Goal: Communication & Community: Connect with others

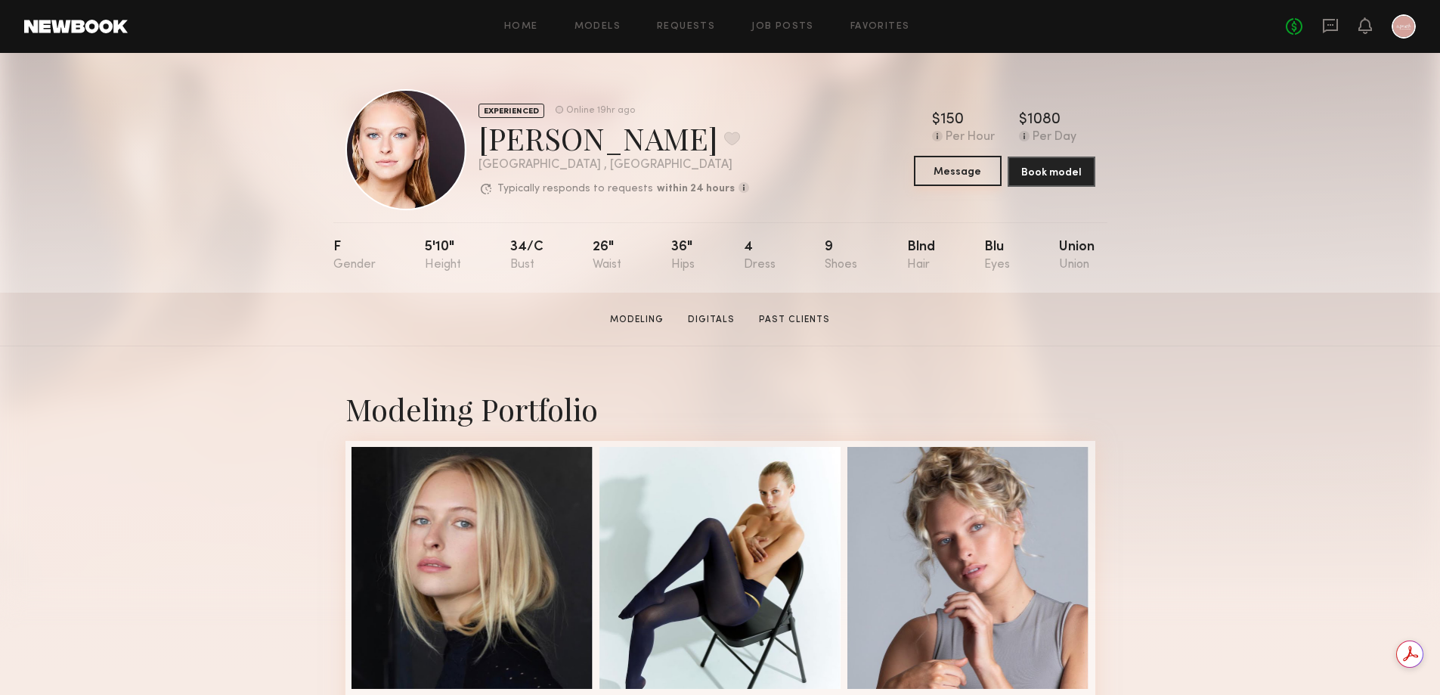
click at [941, 170] on button "Message" at bounding box center [958, 171] width 88 height 30
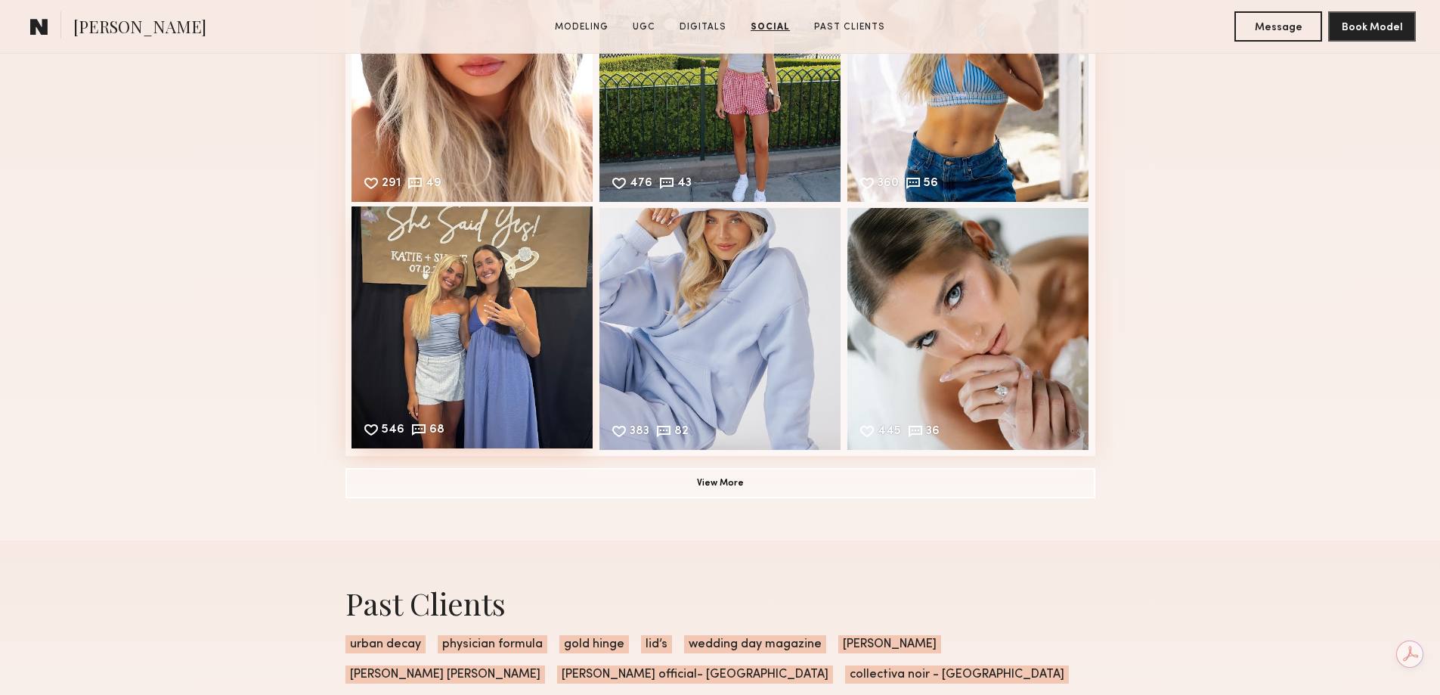
scroll to position [4536, 0]
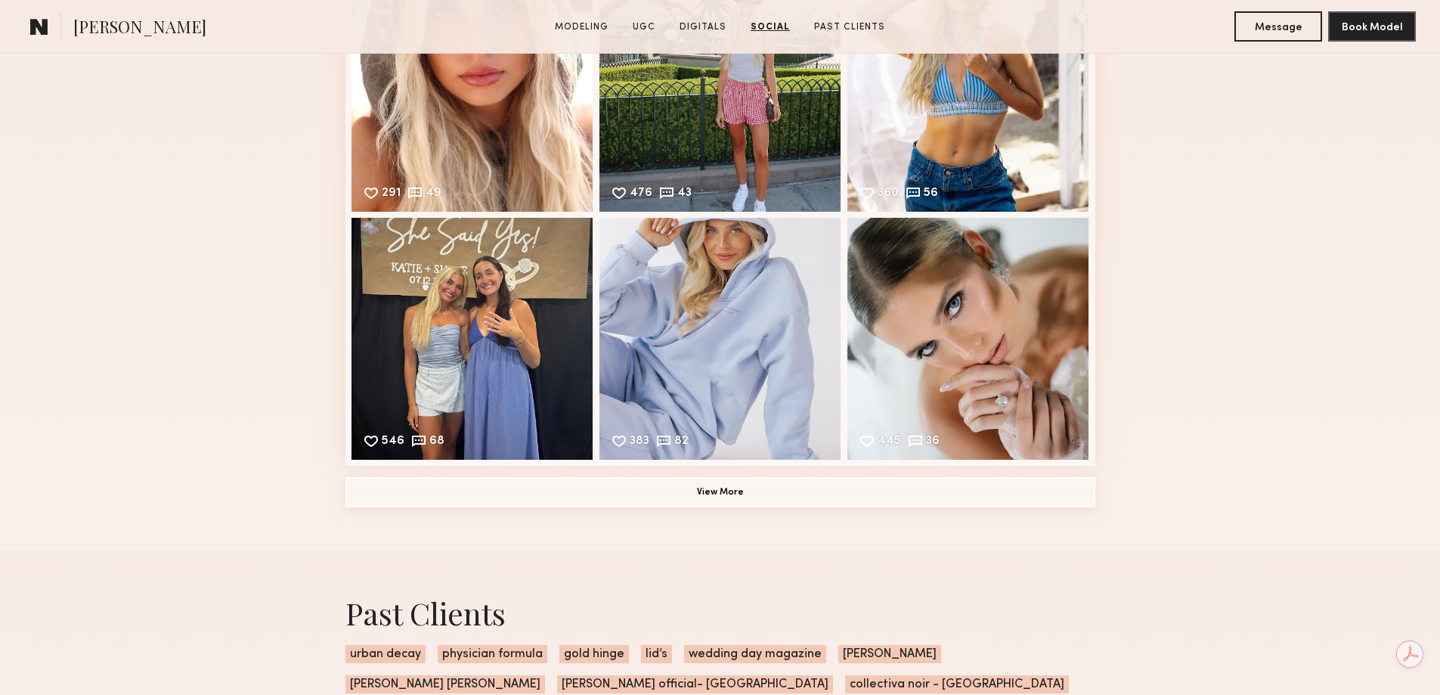
click at [659, 507] on button "View More" at bounding box center [721, 492] width 750 height 30
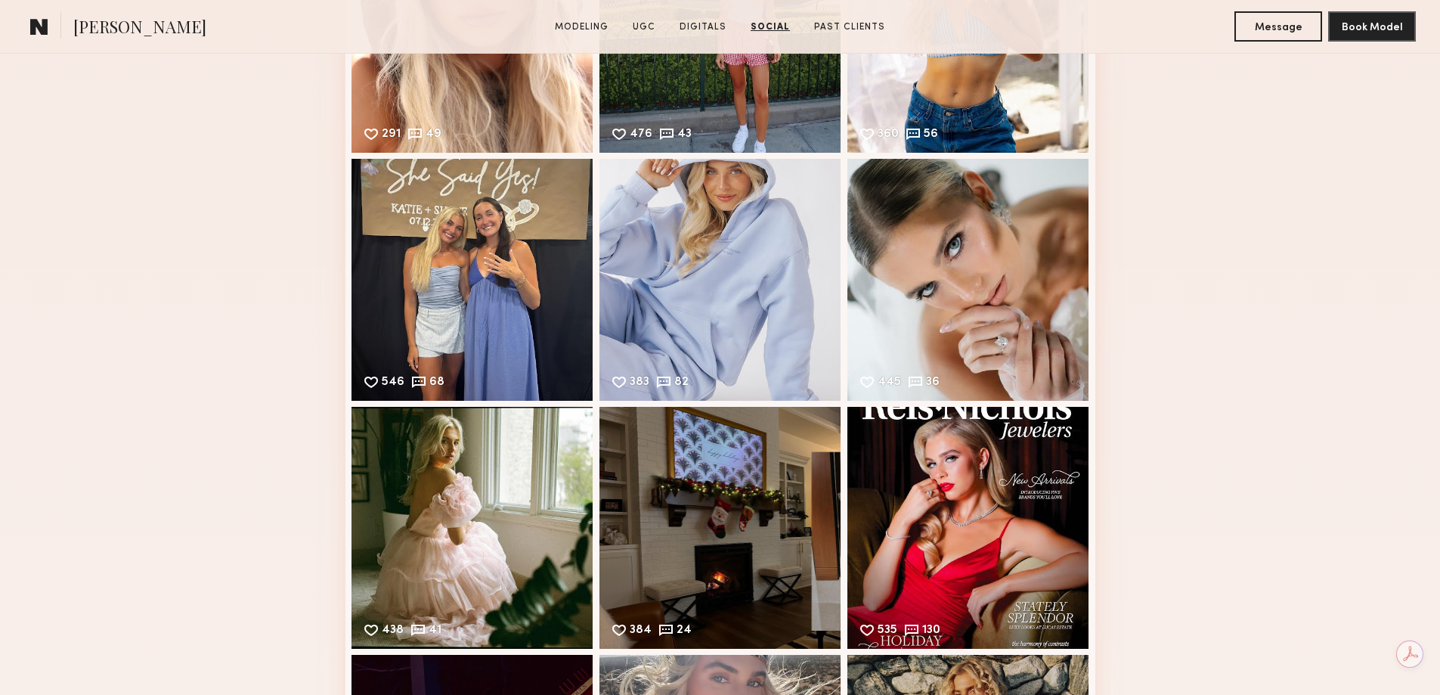
scroll to position [4309, 0]
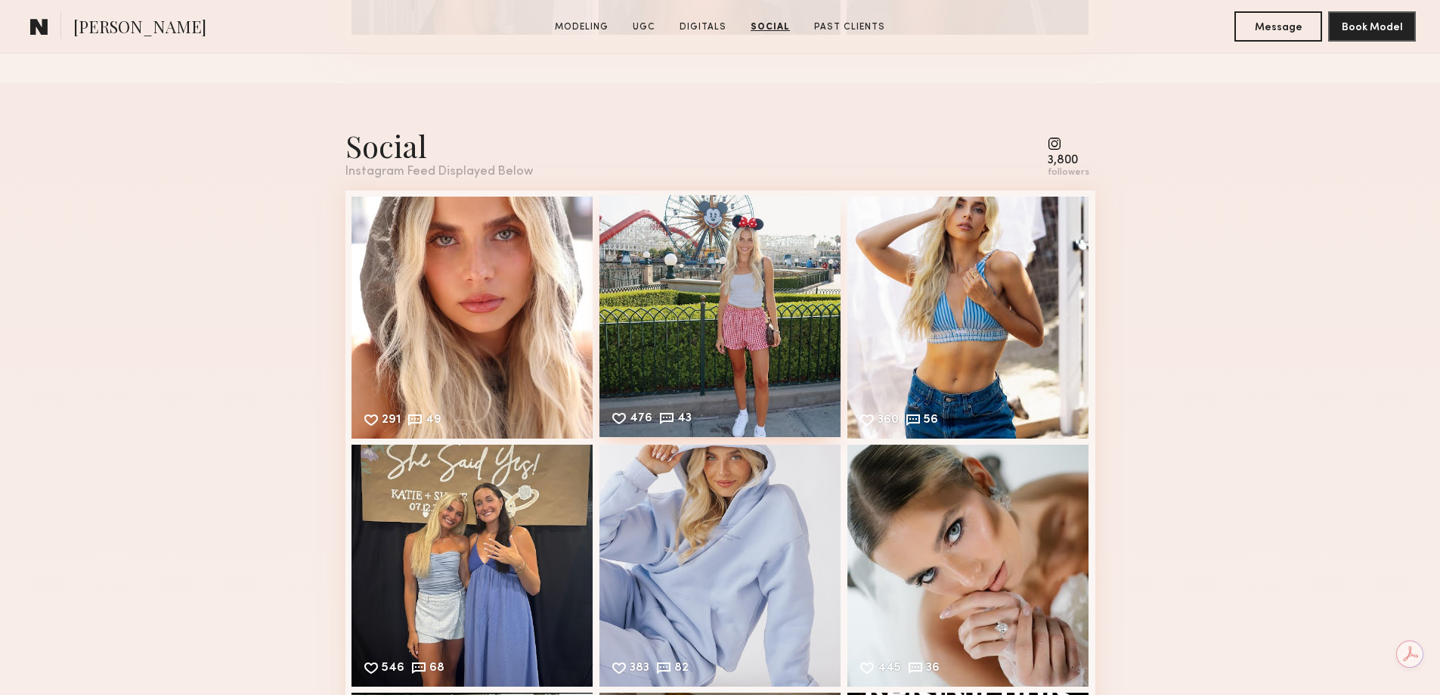
click at [833, 329] on div "476 43 Likes & comments displayed to show model’s engagement" at bounding box center [721, 316] width 242 height 242
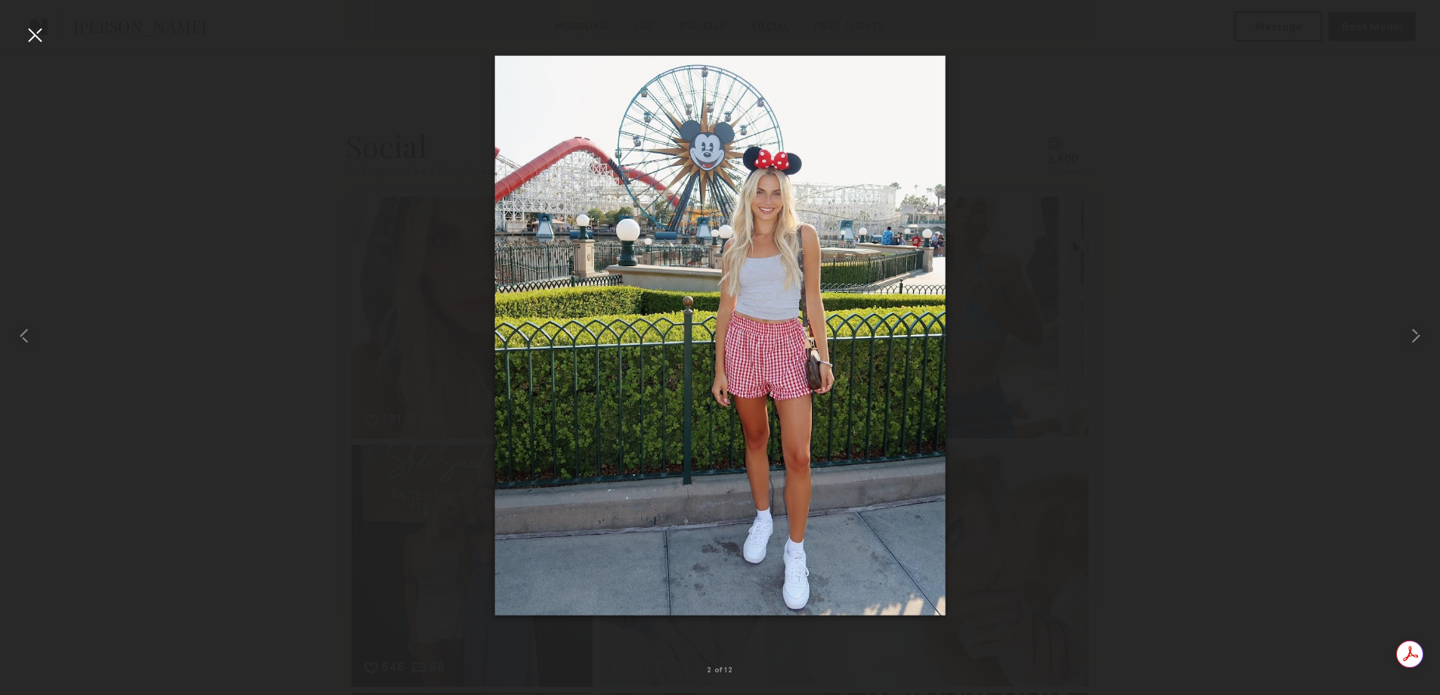
click at [1206, 327] on div at bounding box center [720, 335] width 1440 height 622
click at [23, 32] on div at bounding box center [35, 35] width 24 height 24
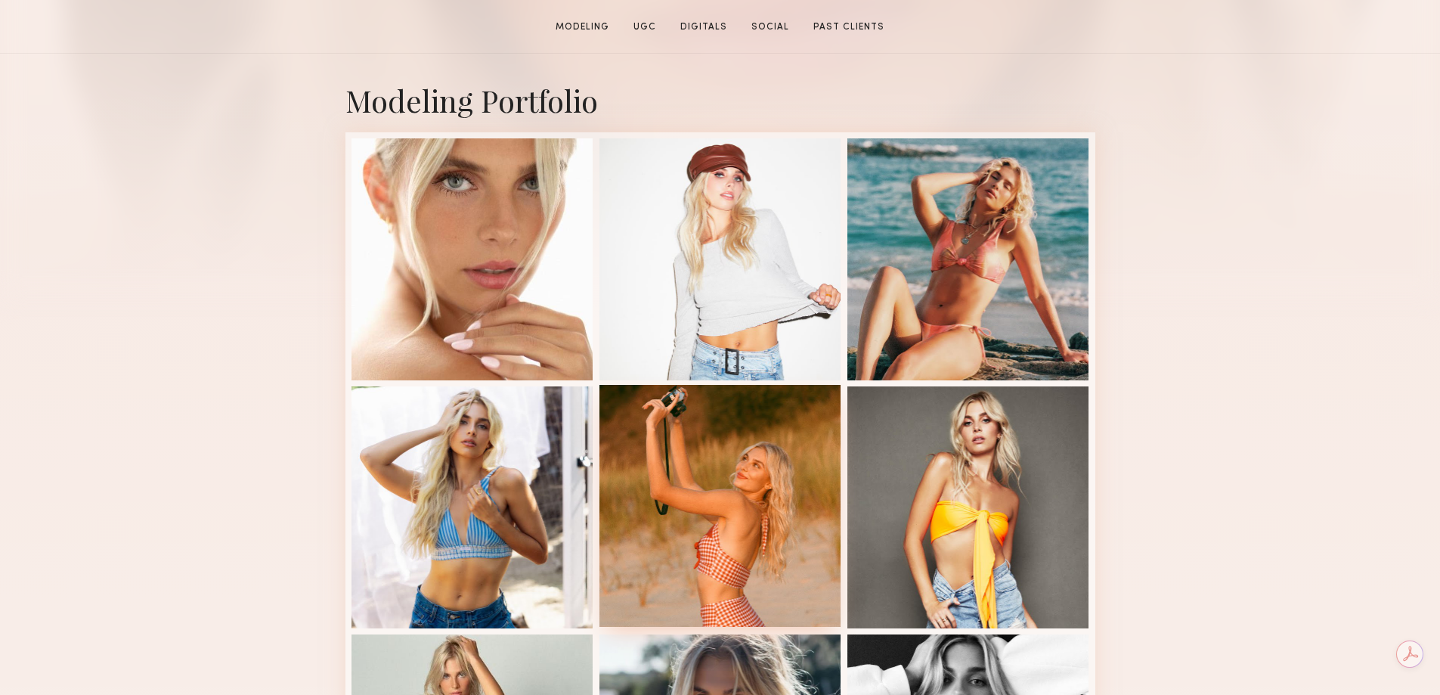
scroll to position [378, 0]
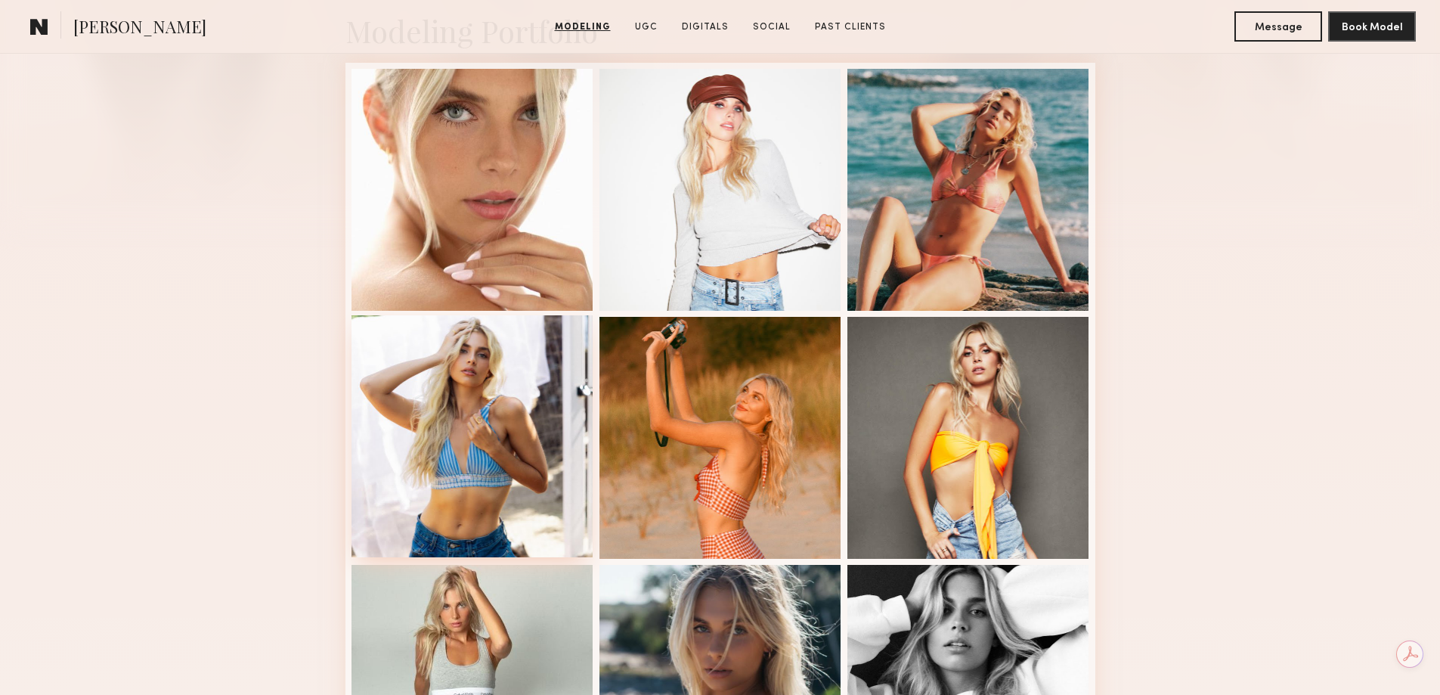
click at [528, 399] on div at bounding box center [473, 436] width 242 height 242
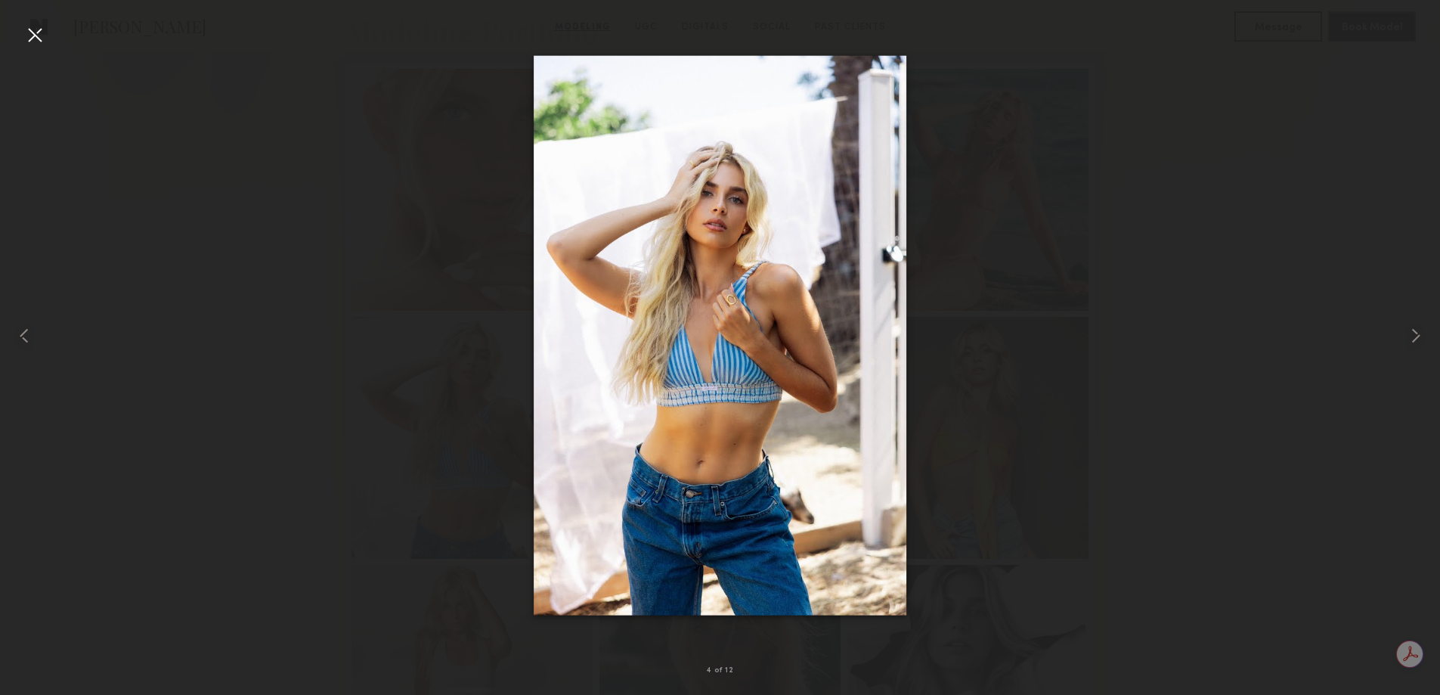
click at [33, 25] on div at bounding box center [35, 35] width 24 height 24
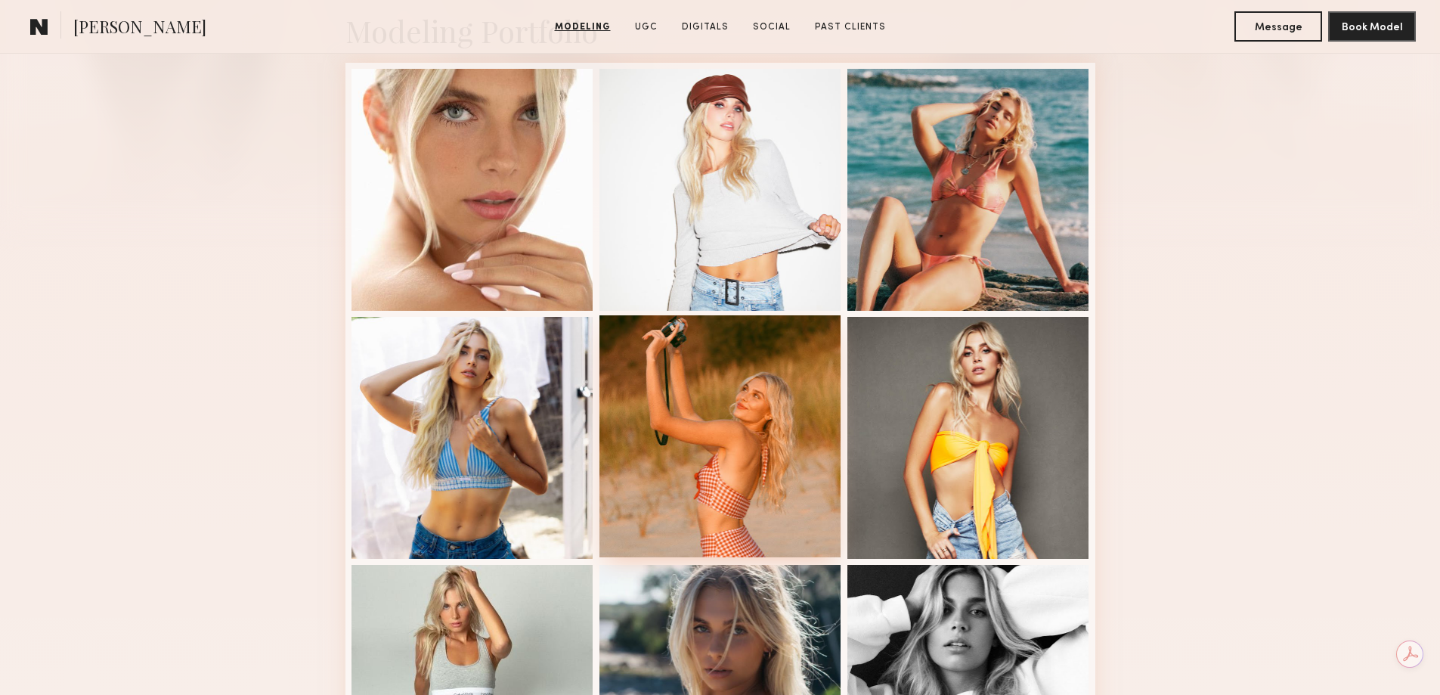
click at [643, 378] on div at bounding box center [721, 436] width 242 height 242
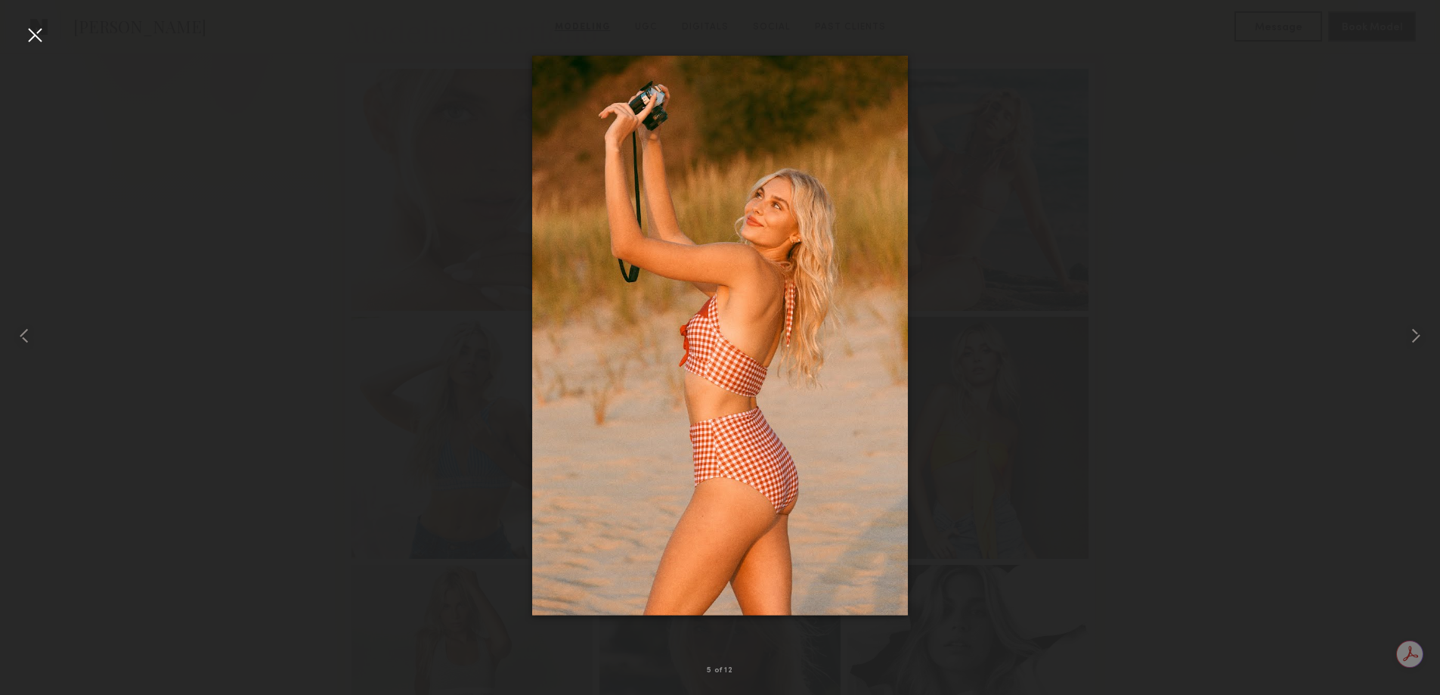
click at [32, 26] on div at bounding box center [35, 35] width 24 height 24
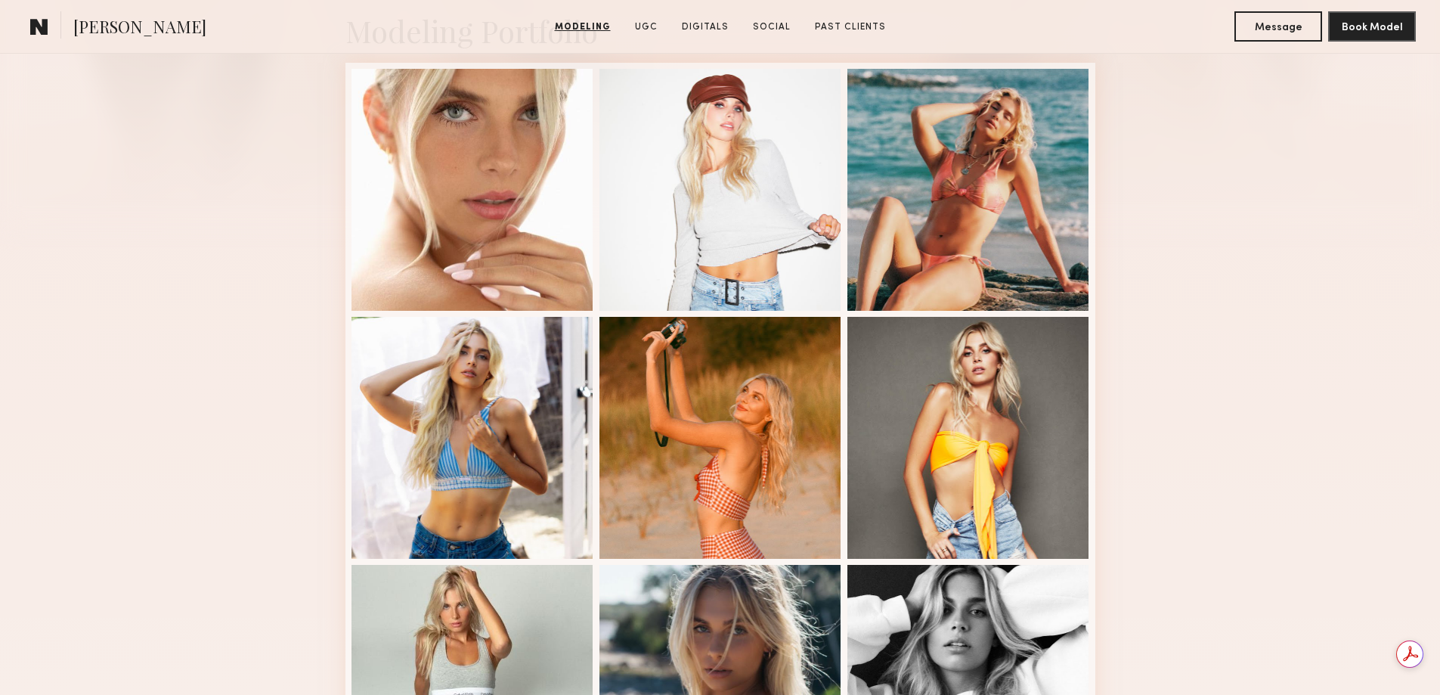
drag, startPoint x: 1319, startPoint y: 339, endPoint x: 1421, endPoint y: 329, distance: 101.8
click at [1319, 339] on div "Modeling Portfolio View More" at bounding box center [720, 556] width 1440 height 1177
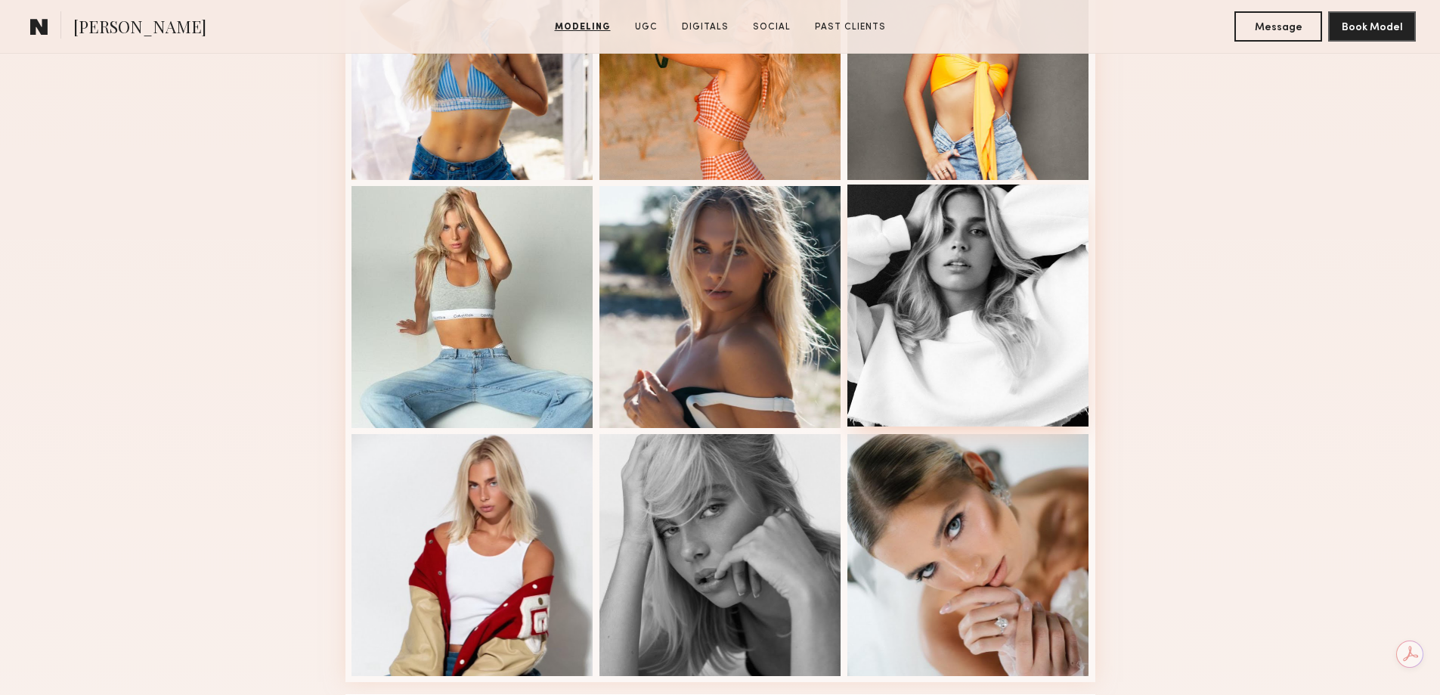
scroll to position [756, 0]
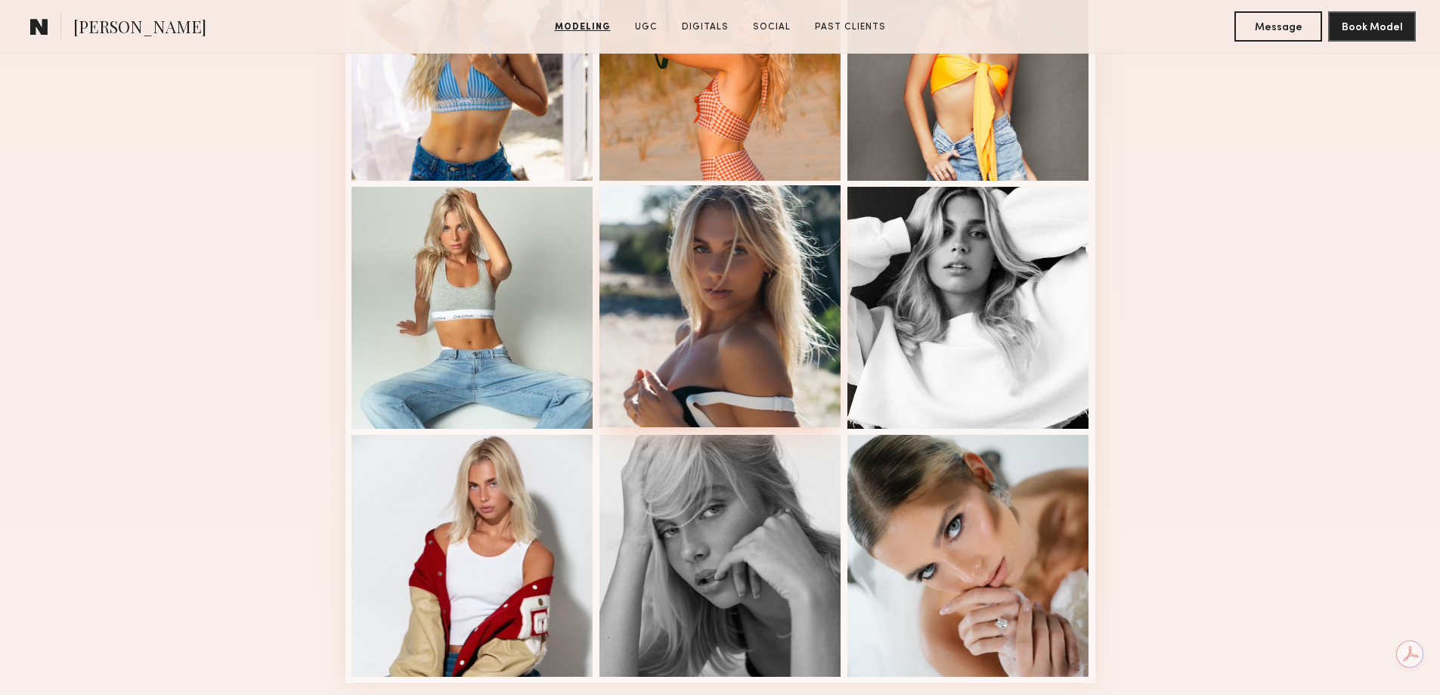
click at [779, 334] on div at bounding box center [721, 306] width 242 height 242
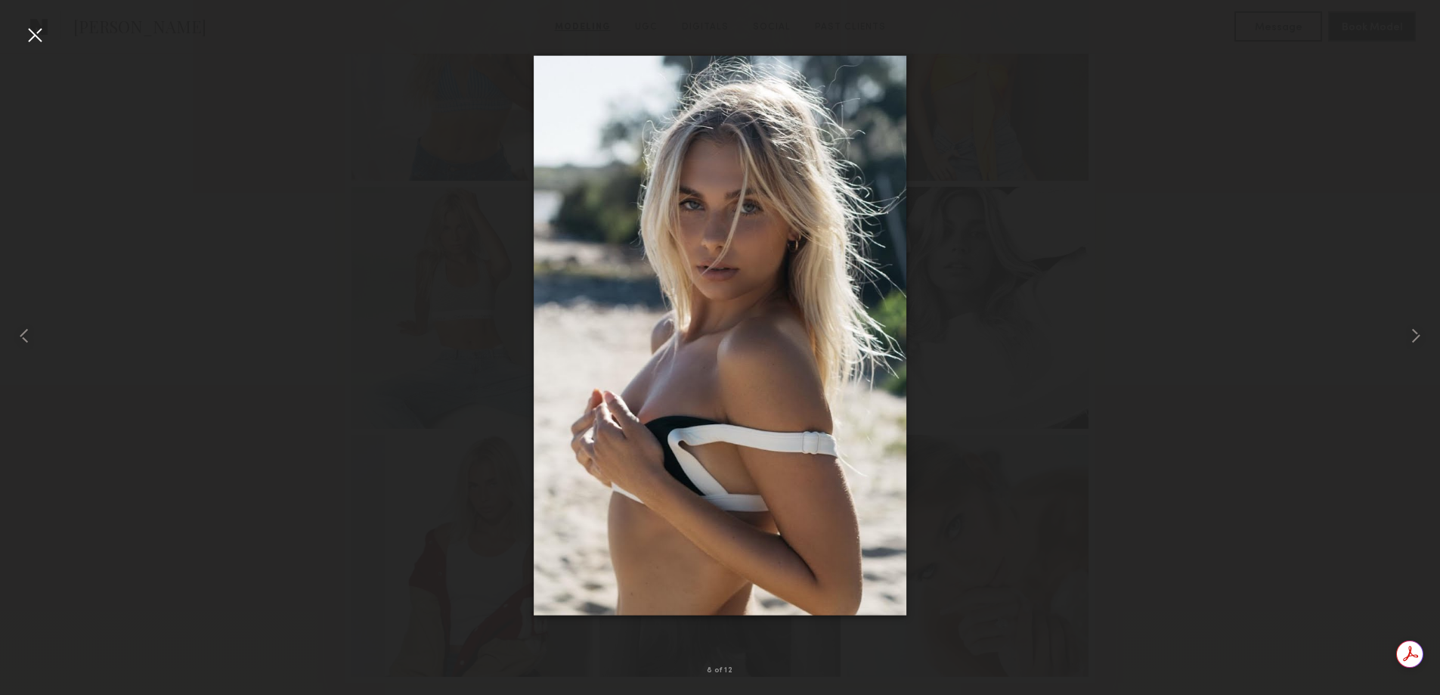
click at [1229, 529] on div at bounding box center [720, 335] width 1440 height 622
click at [41, 34] on div at bounding box center [35, 35] width 24 height 24
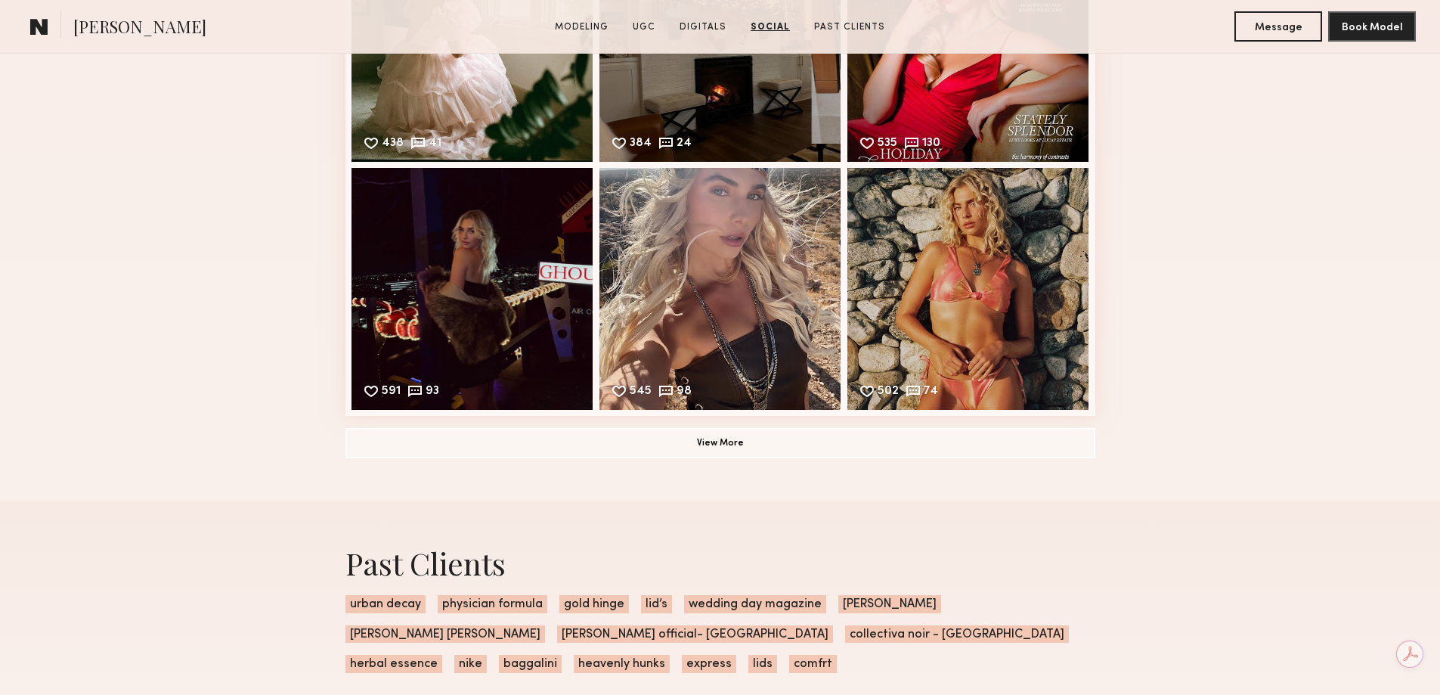
scroll to position [5141, 0]
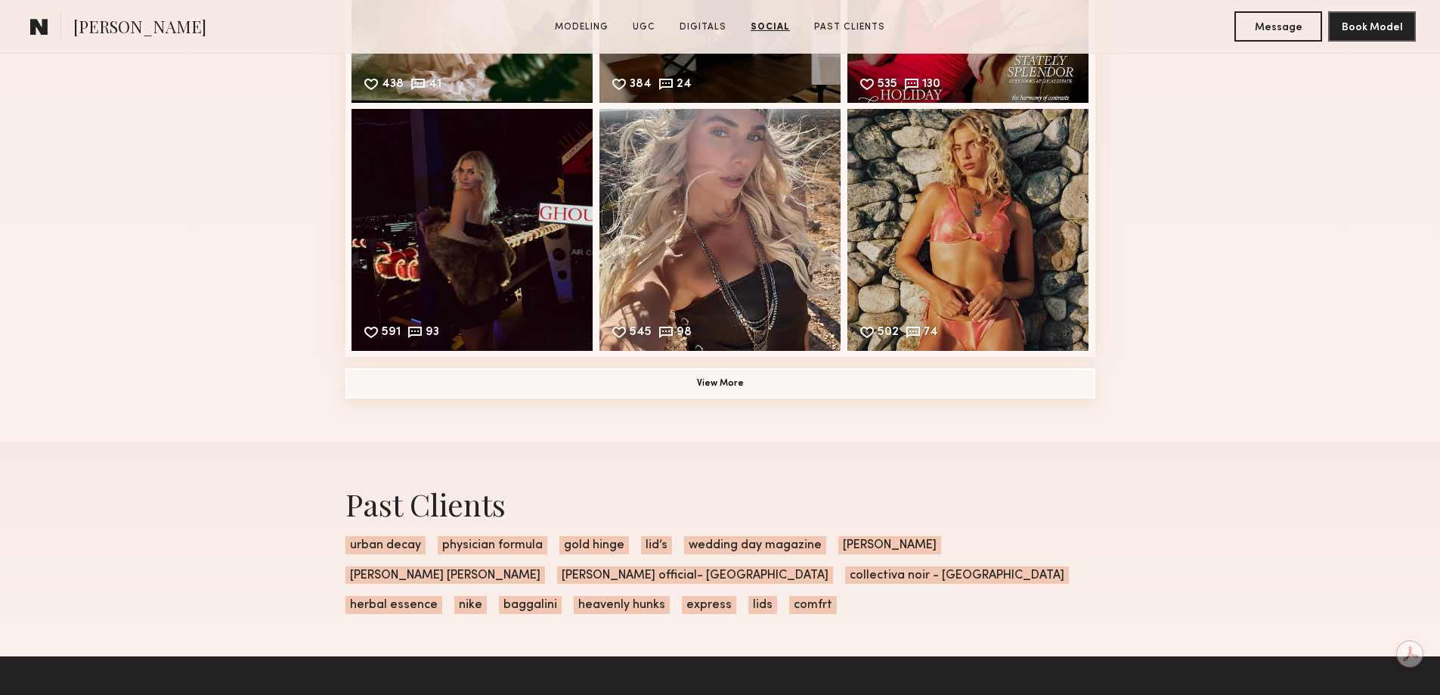
click at [827, 398] on button "View More" at bounding box center [721, 383] width 750 height 30
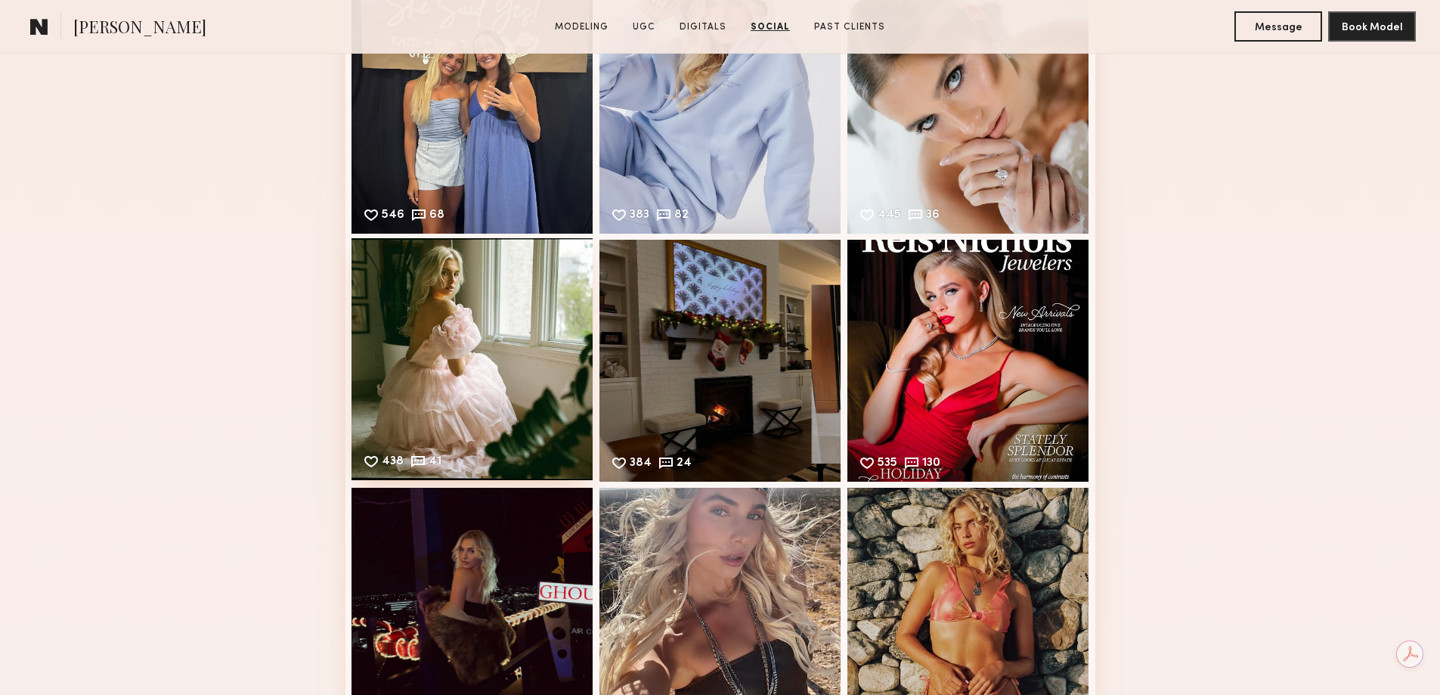
scroll to position [4536, 0]
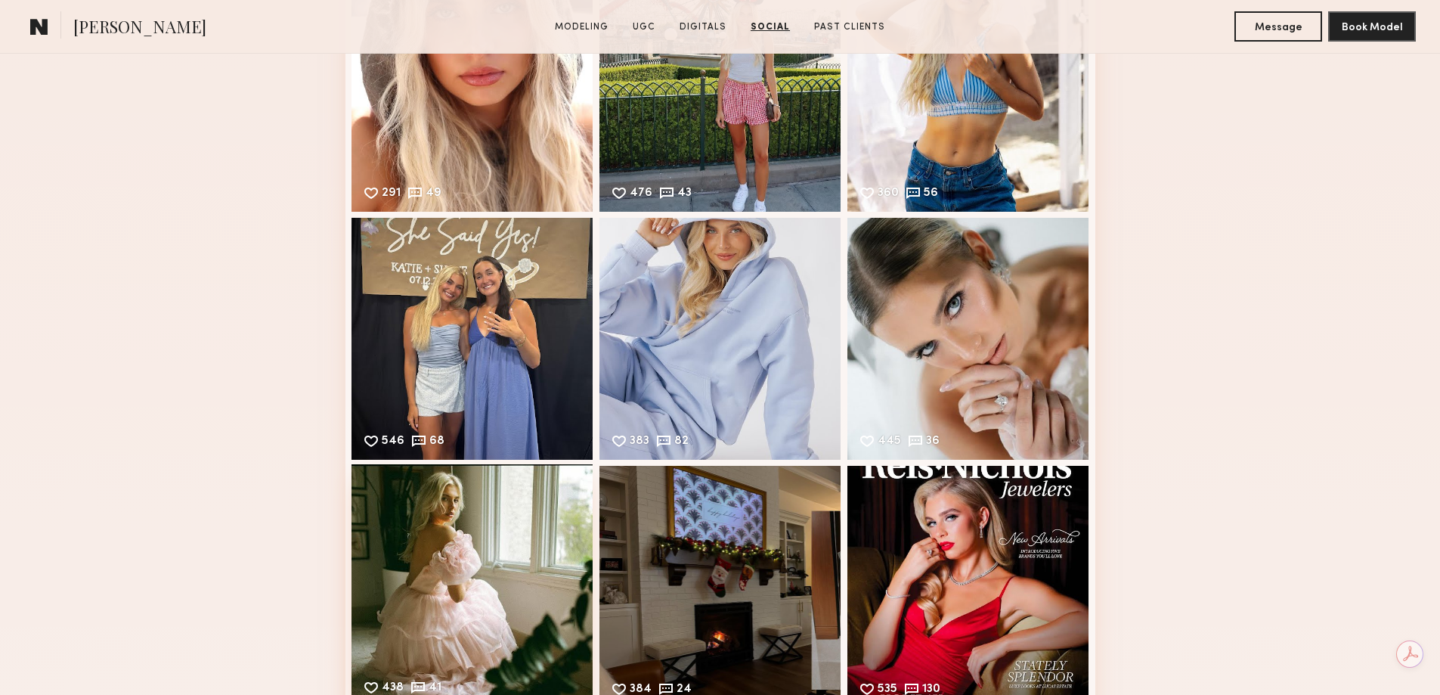
click at [379, 553] on div "438 41 Likes & comments displayed to show model’s engagement" at bounding box center [473, 585] width 242 height 242
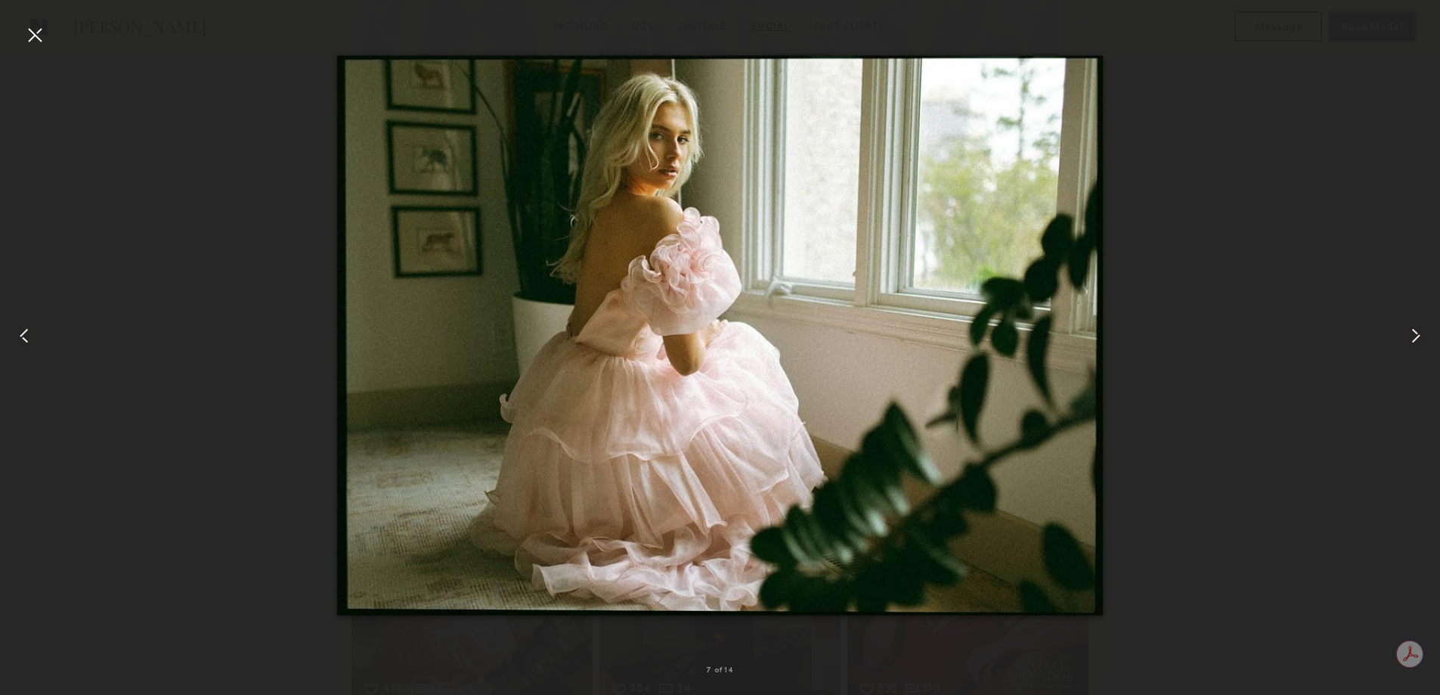
click at [31, 33] on div at bounding box center [35, 35] width 24 height 24
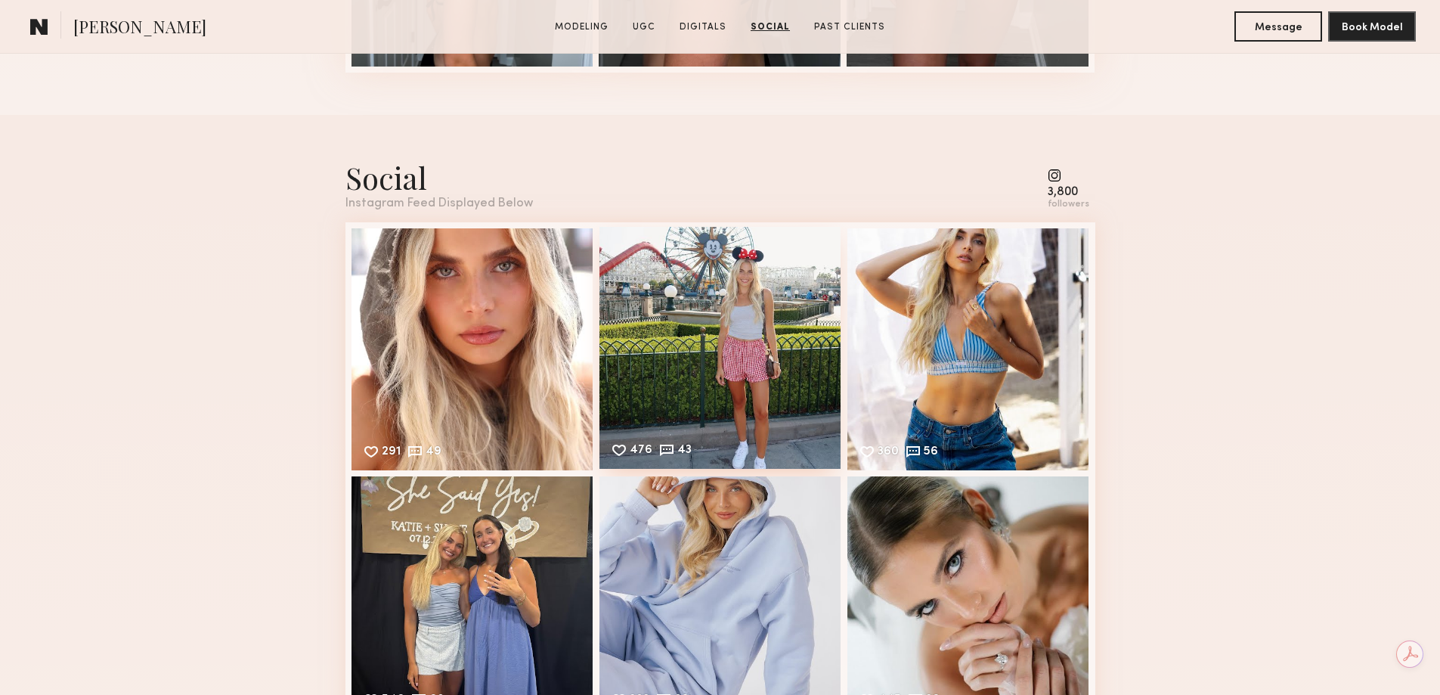
scroll to position [4234, 0]
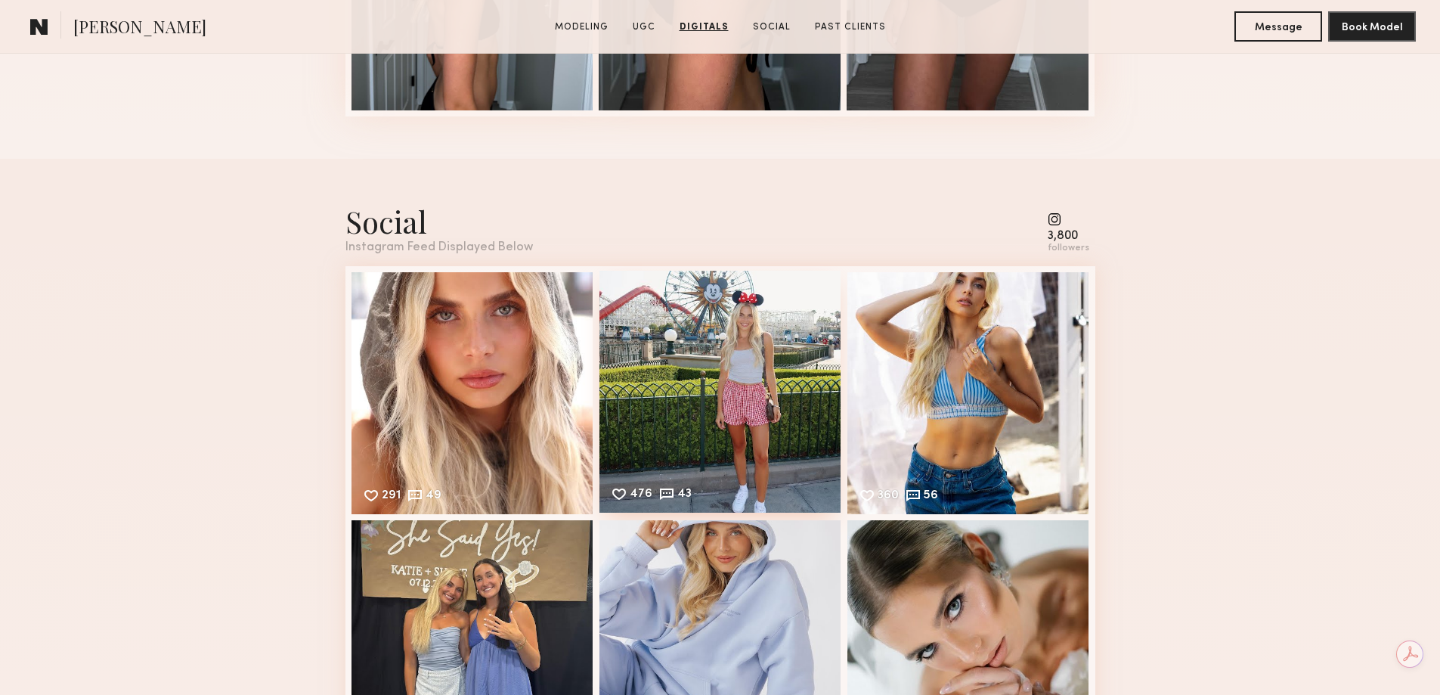
click at [756, 357] on div "476 43 Likes & comments displayed to show model’s engagement" at bounding box center [721, 392] width 242 height 242
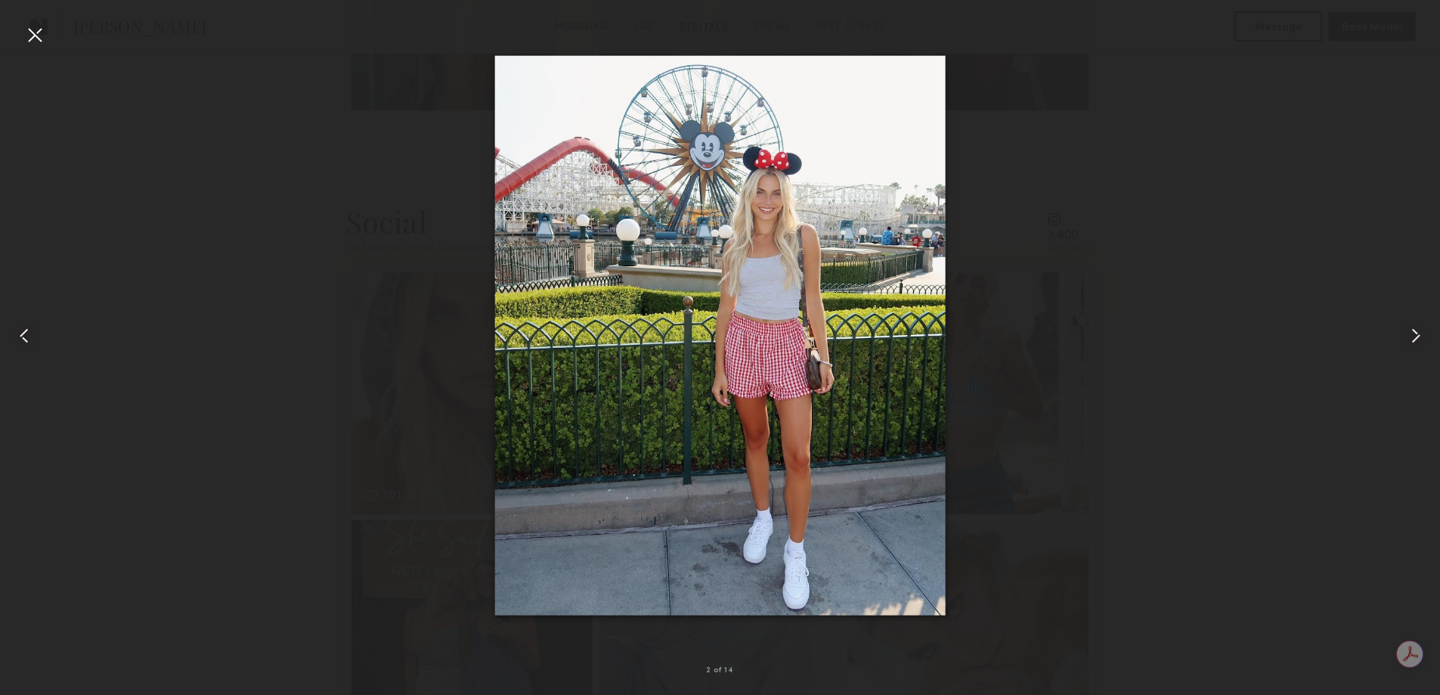
click at [35, 47] on div at bounding box center [28, 335] width 57 height 622
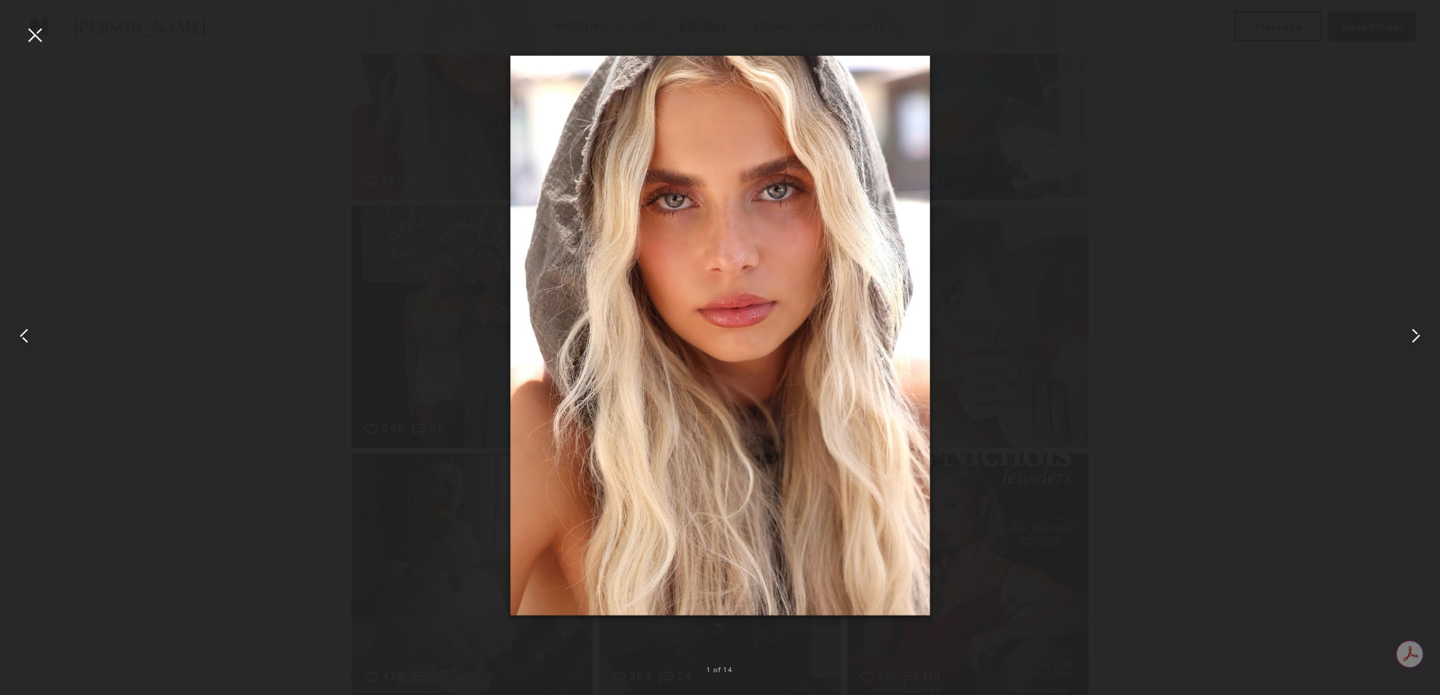
scroll to position [4687, 0]
click at [41, 49] on div "1 of 14" at bounding box center [720, 347] width 1440 height 695
click at [39, 43] on div at bounding box center [35, 35] width 24 height 24
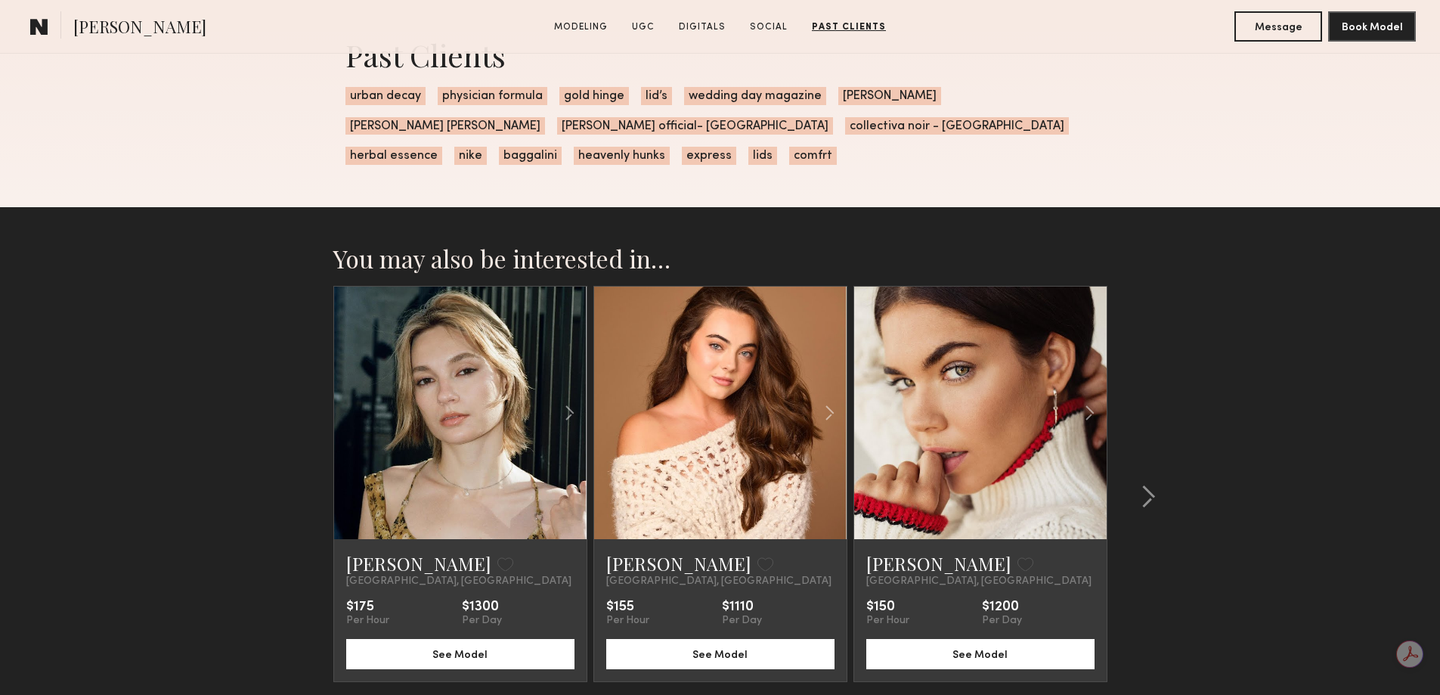
scroll to position [5821, 0]
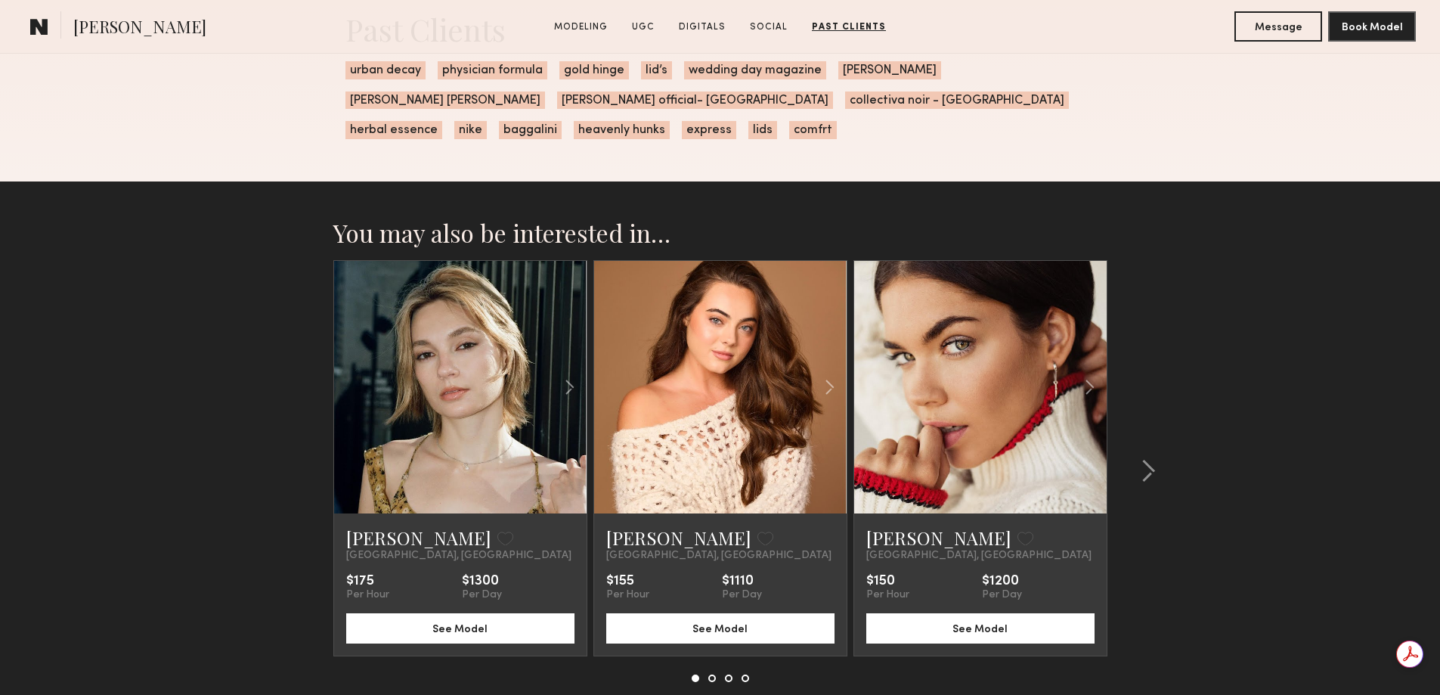
drag, startPoint x: 1430, startPoint y: 612, endPoint x: 1420, endPoint y: 426, distance: 186.2
click at [1420, 426] on section "You may also be interested in… Yuliia K. Favorite Los Angeles, CA $175 Per Hour…" at bounding box center [720, 487] width 1440 height 612
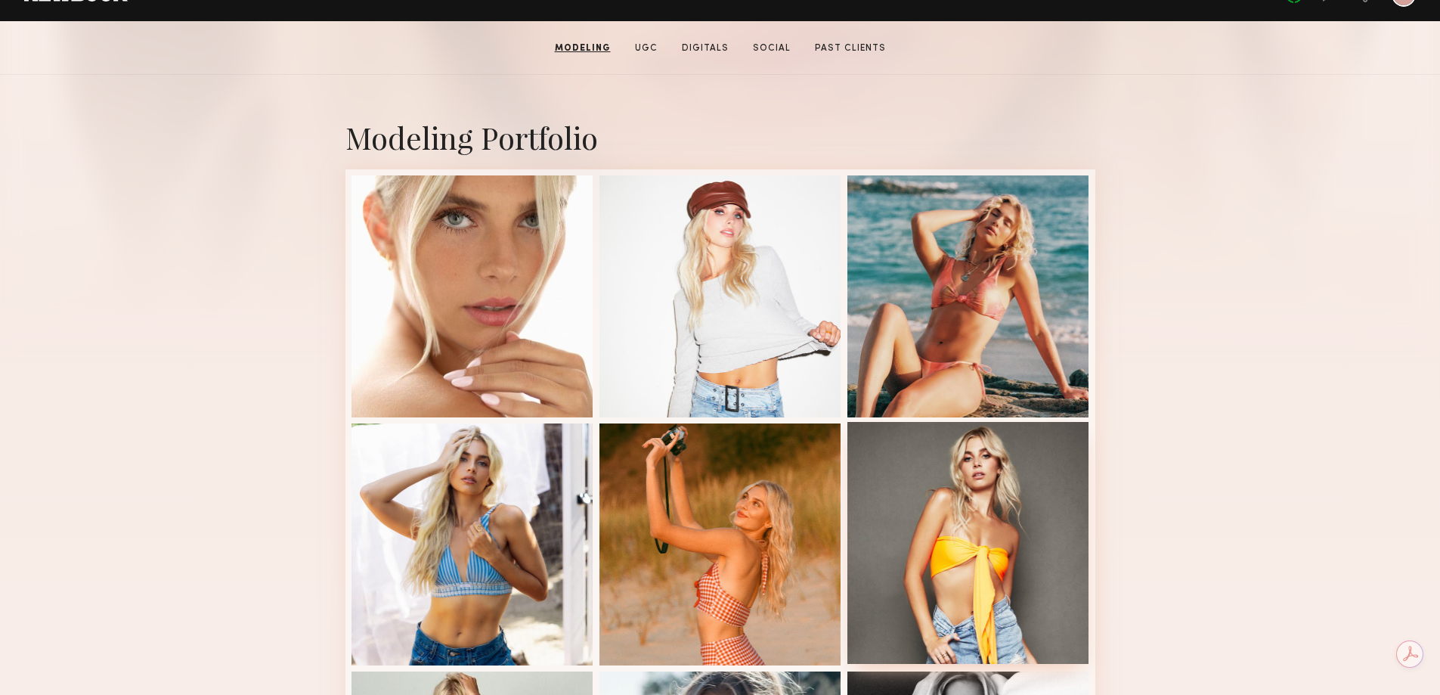
scroll to position [0, 0]
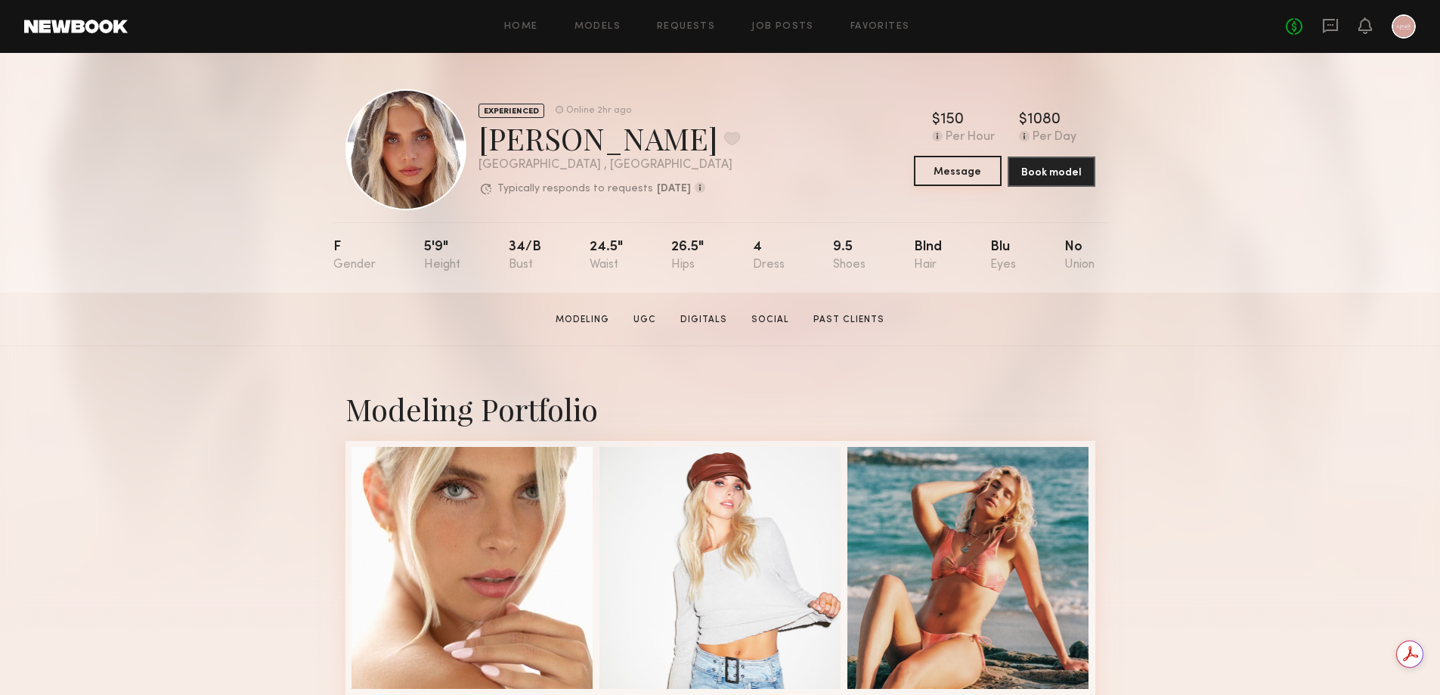
drag, startPoint x: 951, startPoint y: 171, endPoint x: 696, endPoint y: 138, distance: 257.6
click at [696, 138] on div "EXPERIENCED Online 2hr ago Allea S. Favorite Los Angeles , CA Typically respond…" at bounding box center [721, 149] width 750 height 121
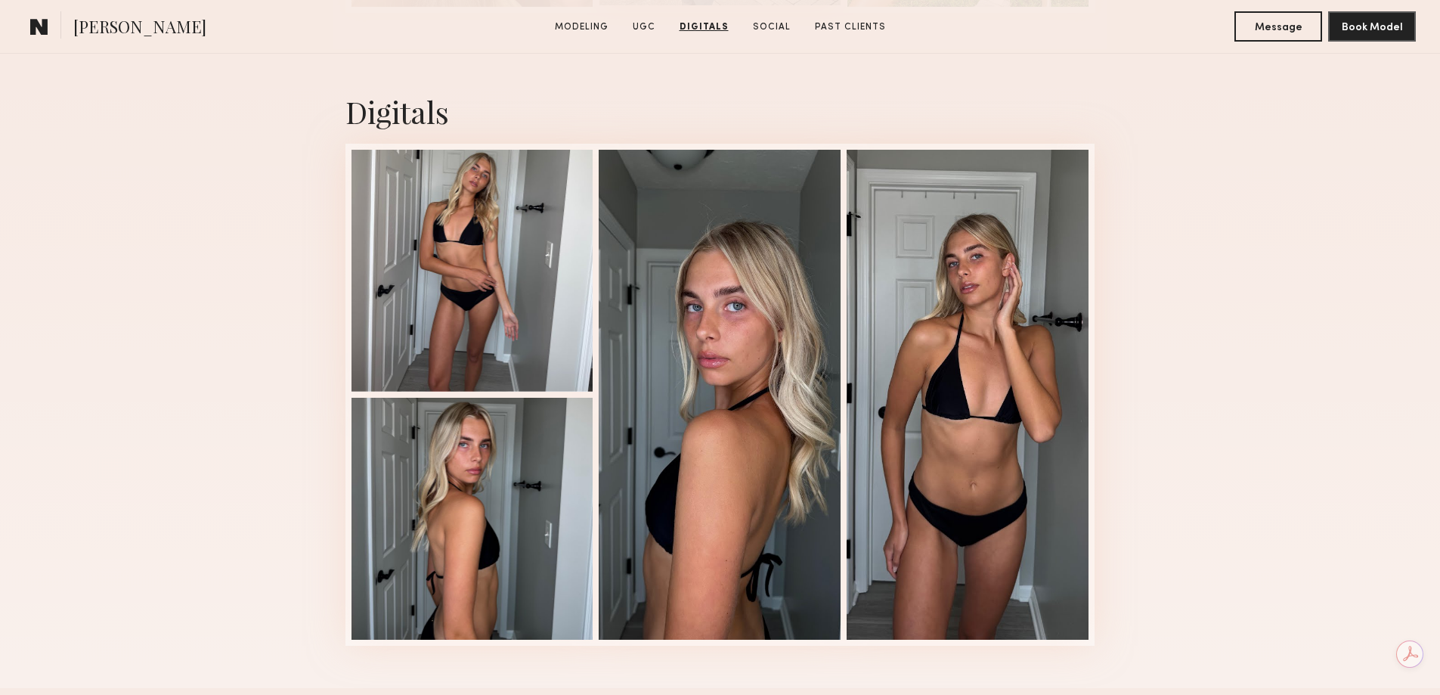
scroll to position [3780, 0]
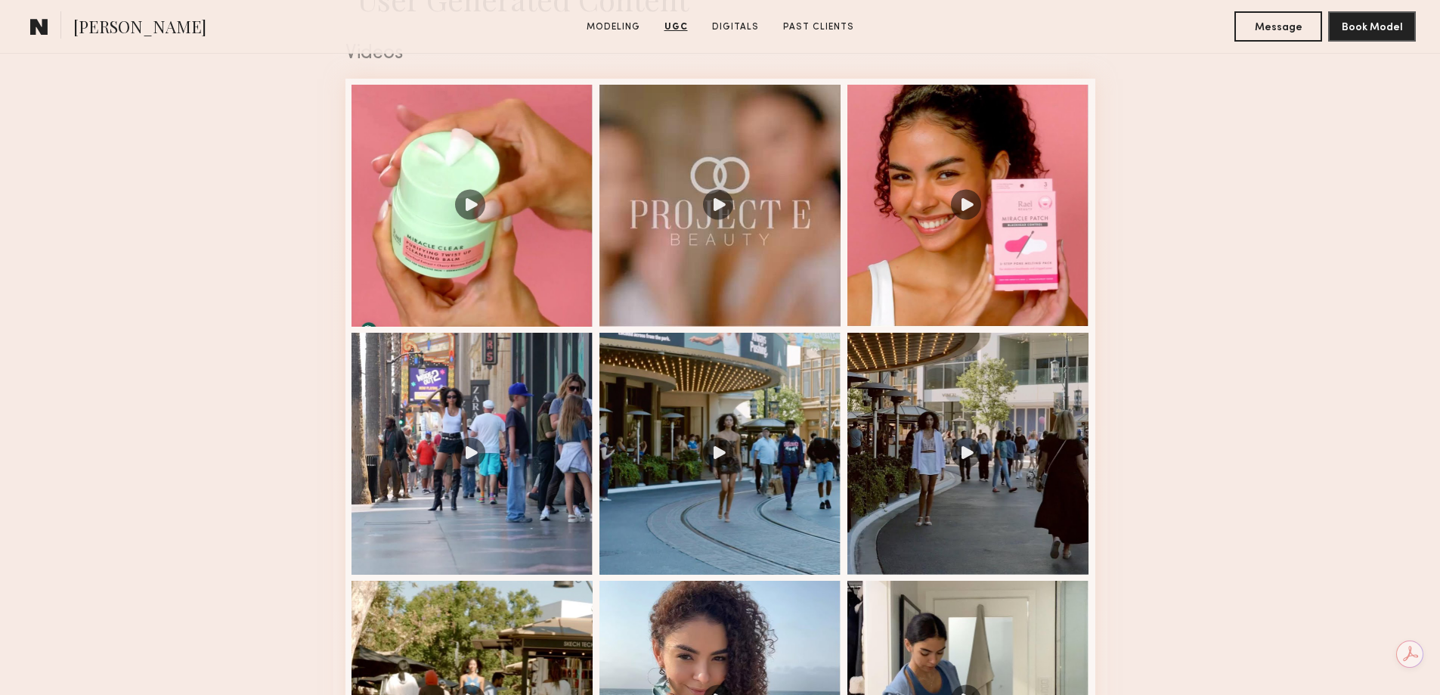
scroll to position [1790, 0]
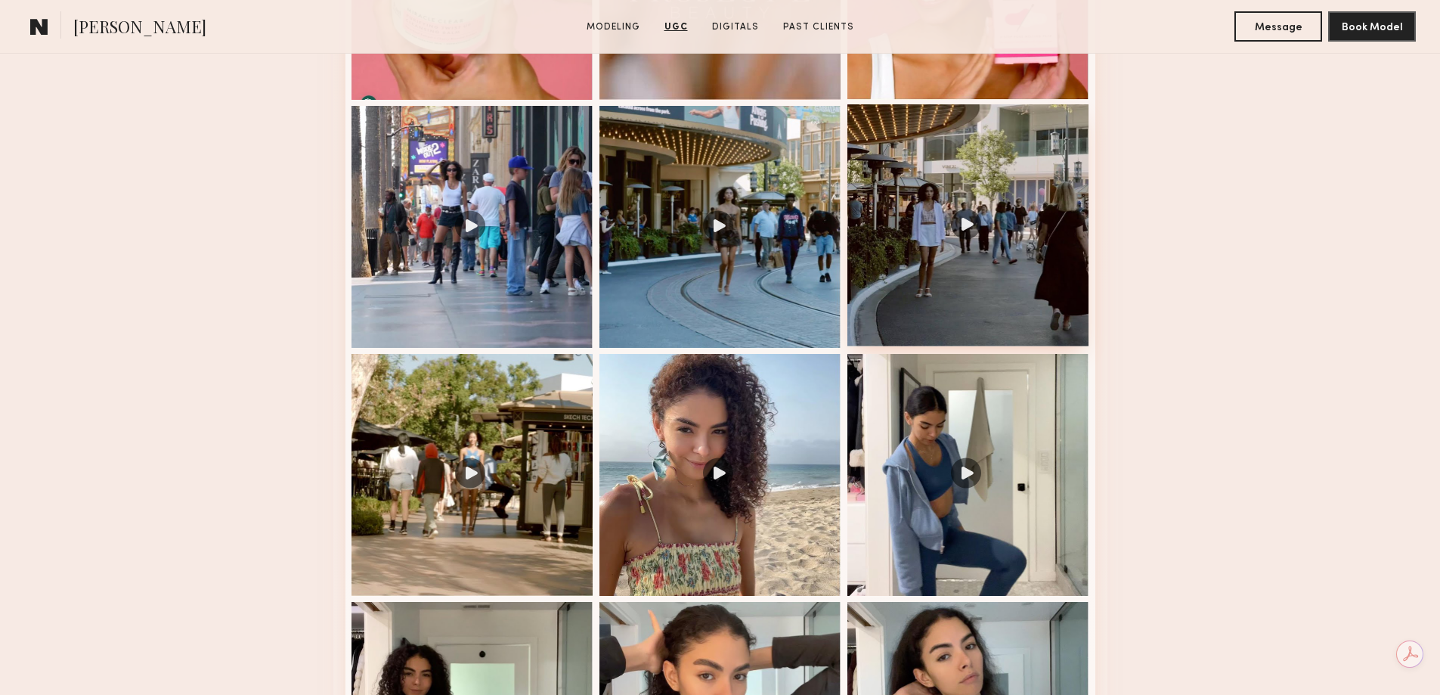
click at [978, 245] on div at bounding box center [969, 225] width 242 height 242
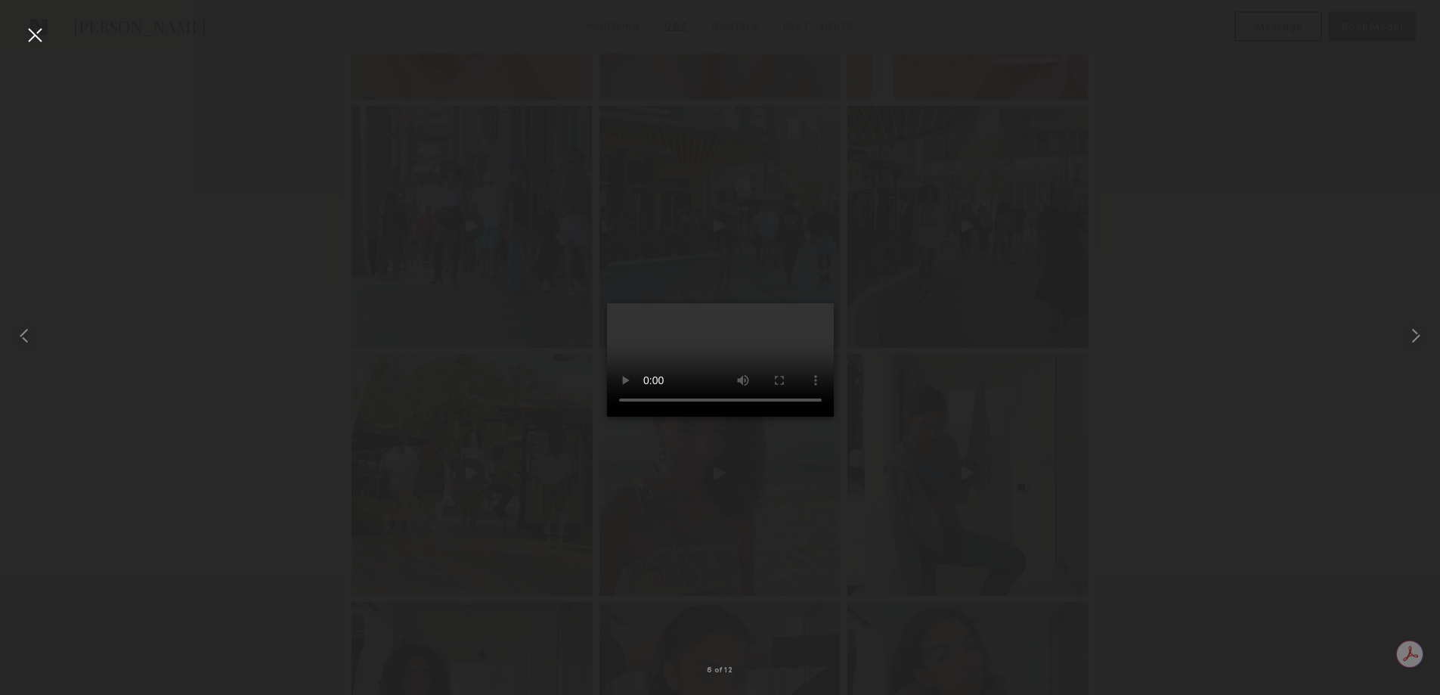
click at [35, 36] on div at bounding box center [35, 35] width 24 height 24
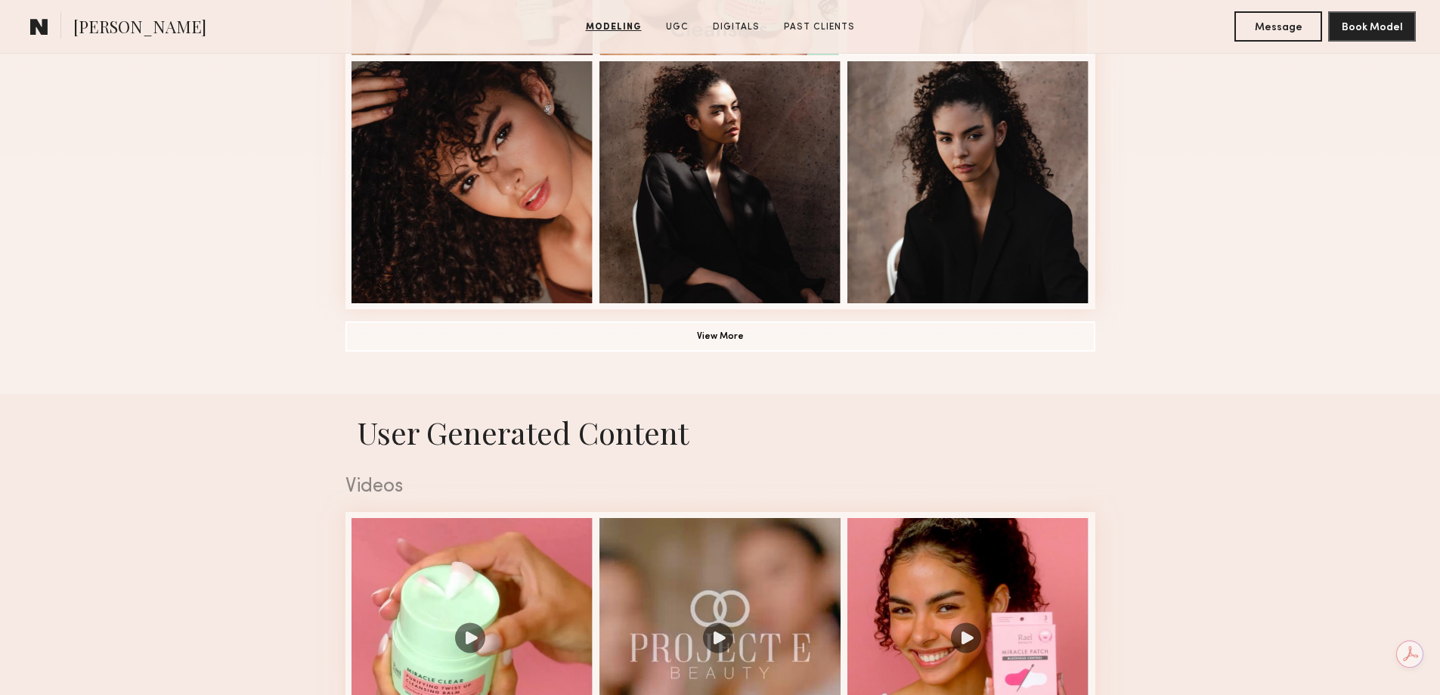
scroll to position [1134, 0]
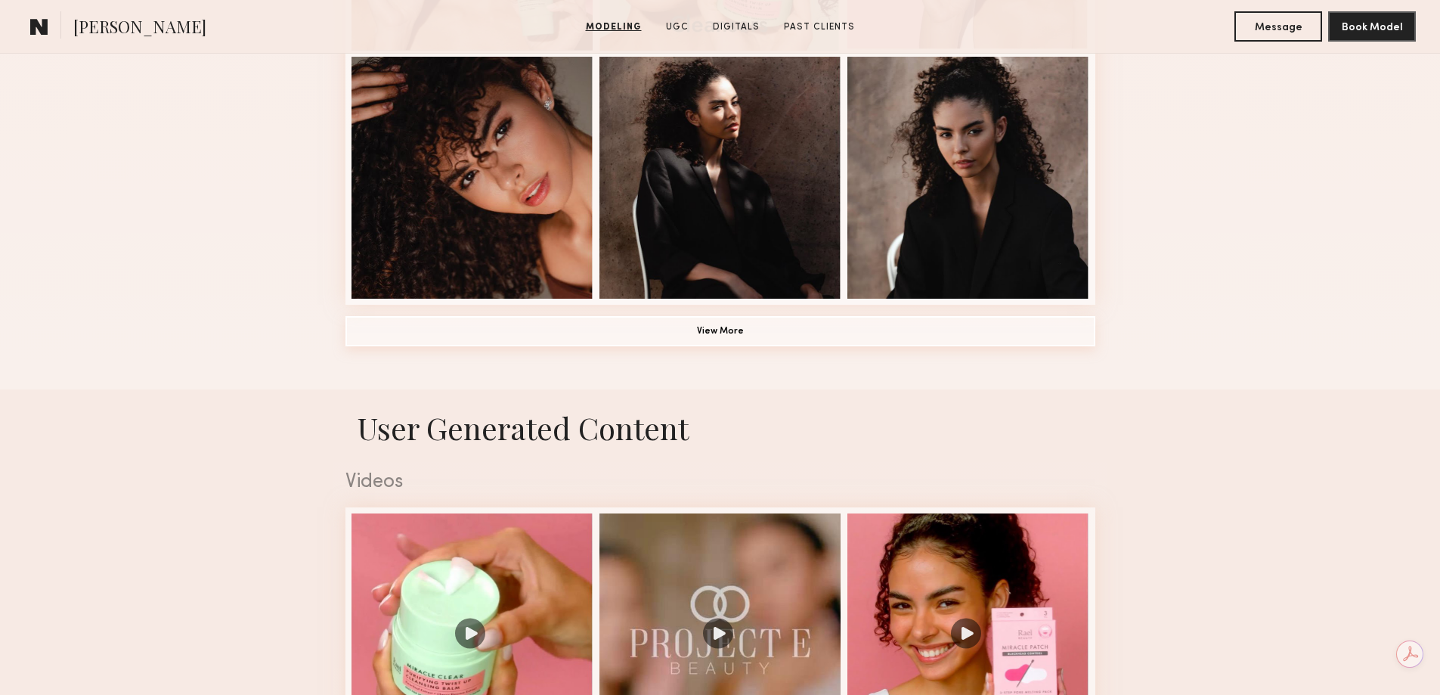
click at [703, 342] on button "View More" at bounding box center [721, 331] width 750 height 30
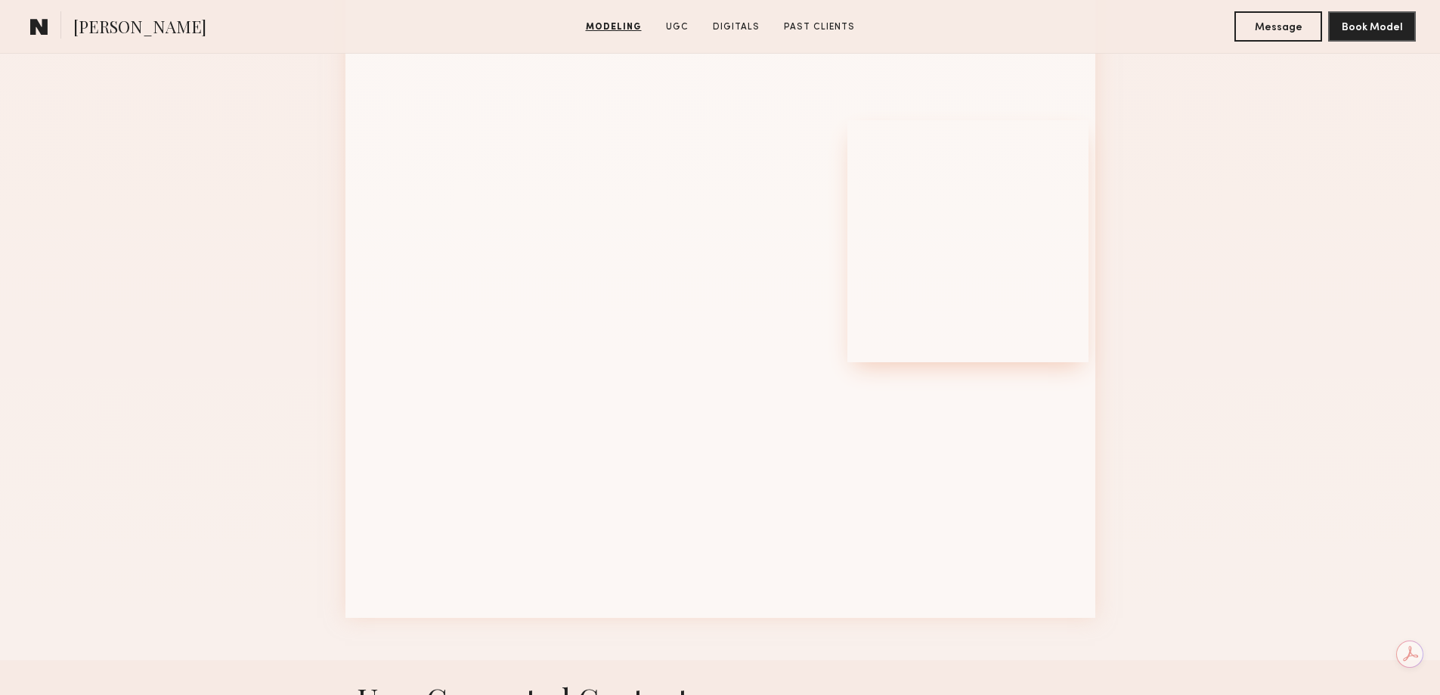
scroll to position [1814, 0]
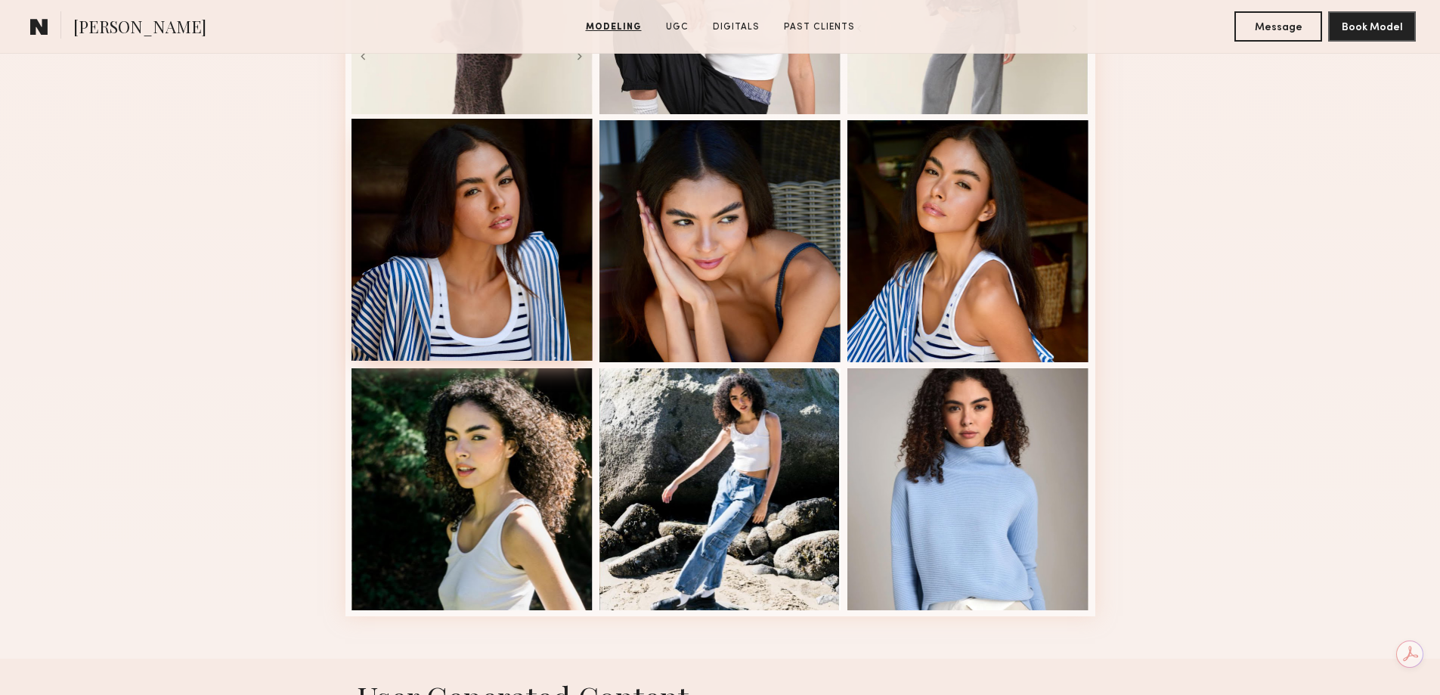
click at [488, 295] on div at bounding box center [473, 240] width 242 height 242
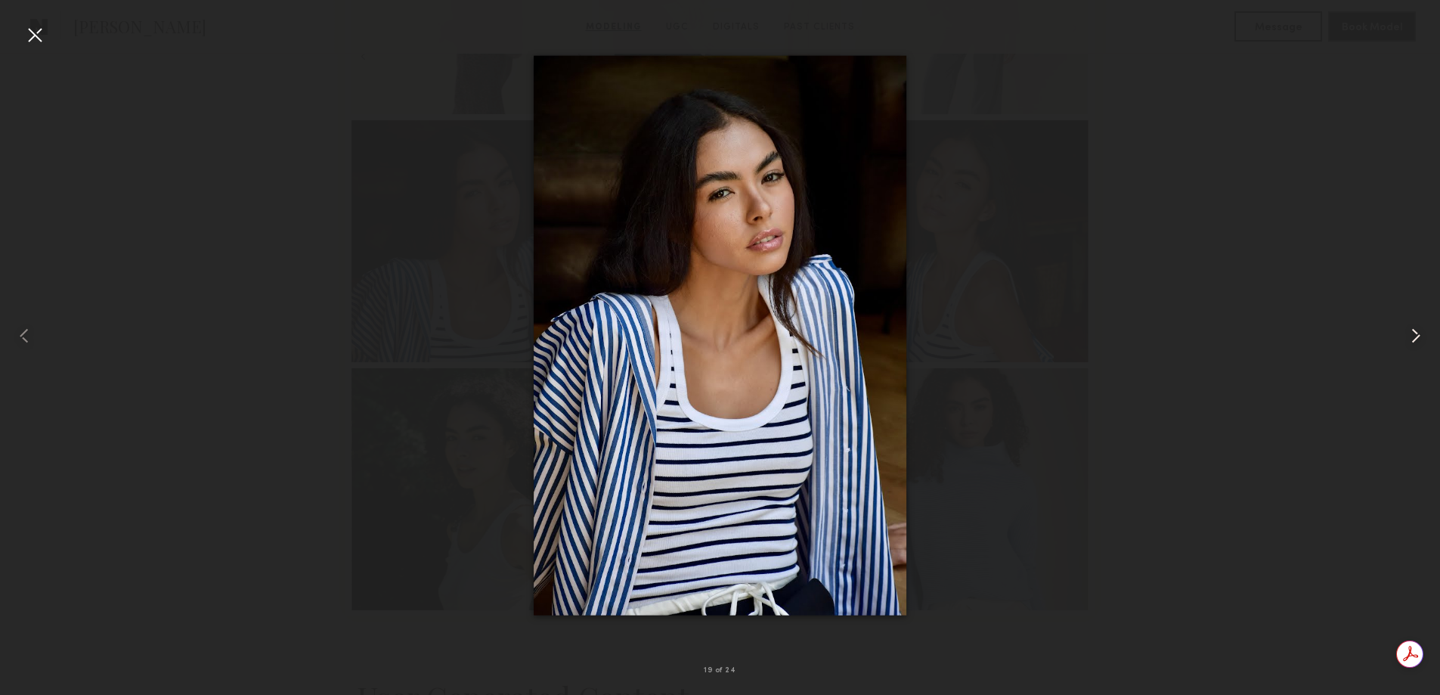
click at [1388, 342] on div at bounding box center [1411, 335] width 57 height 622
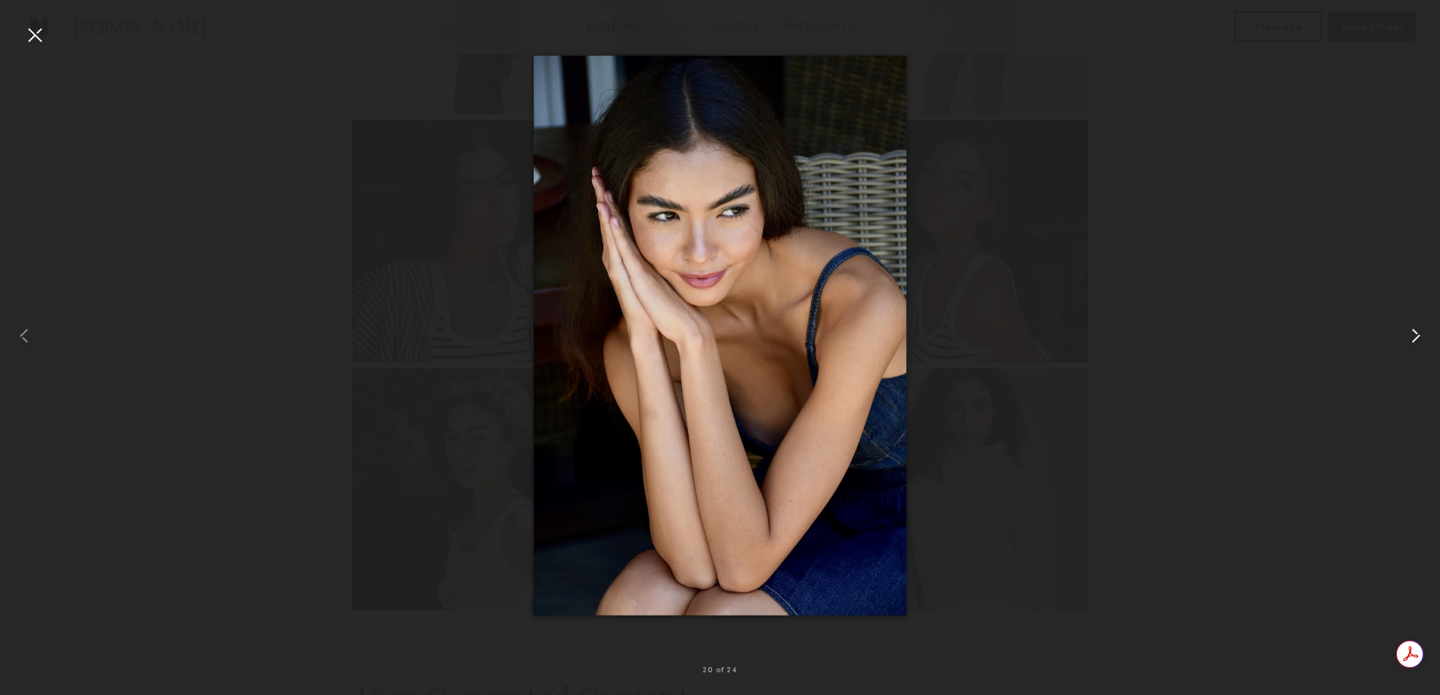
click at [1388, 342] on div at bounding box center [1411, 335] width 57 height 622
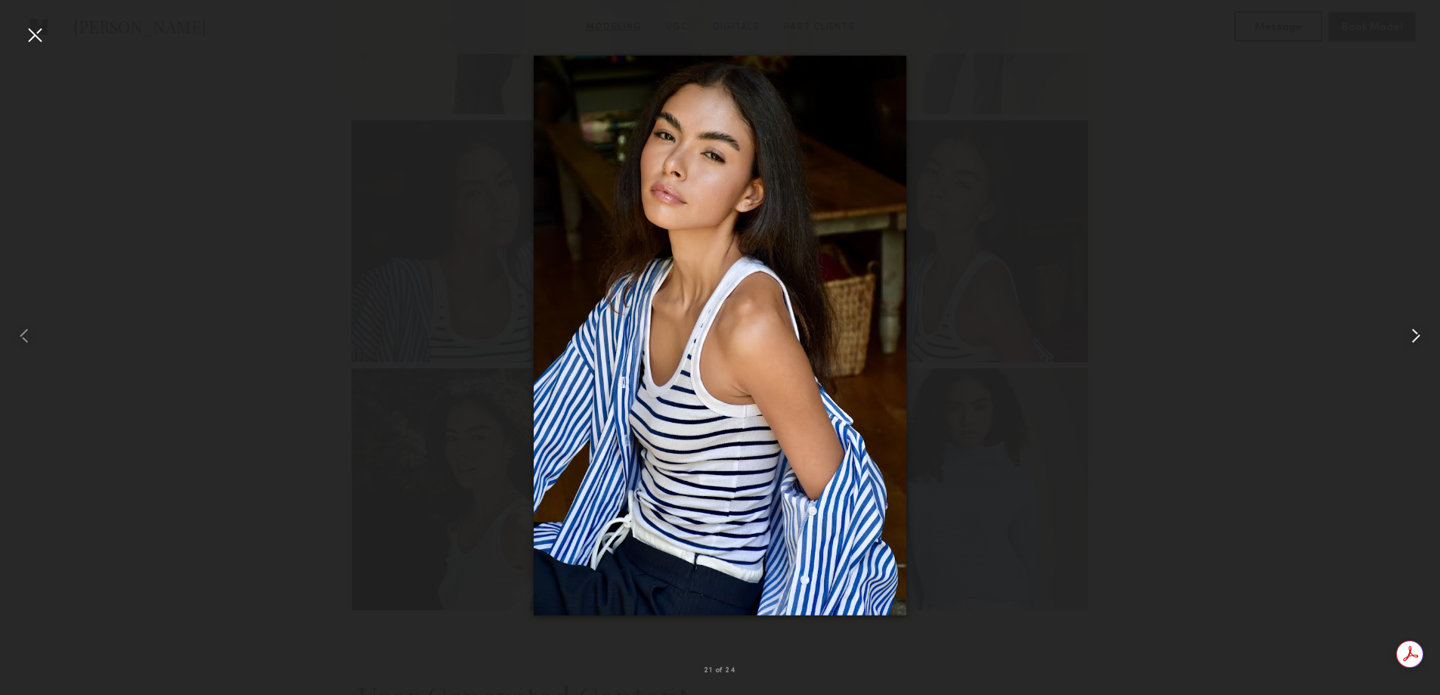
click at [1388, 342] on div at bounding box center [1411, 335] width 57 height 622
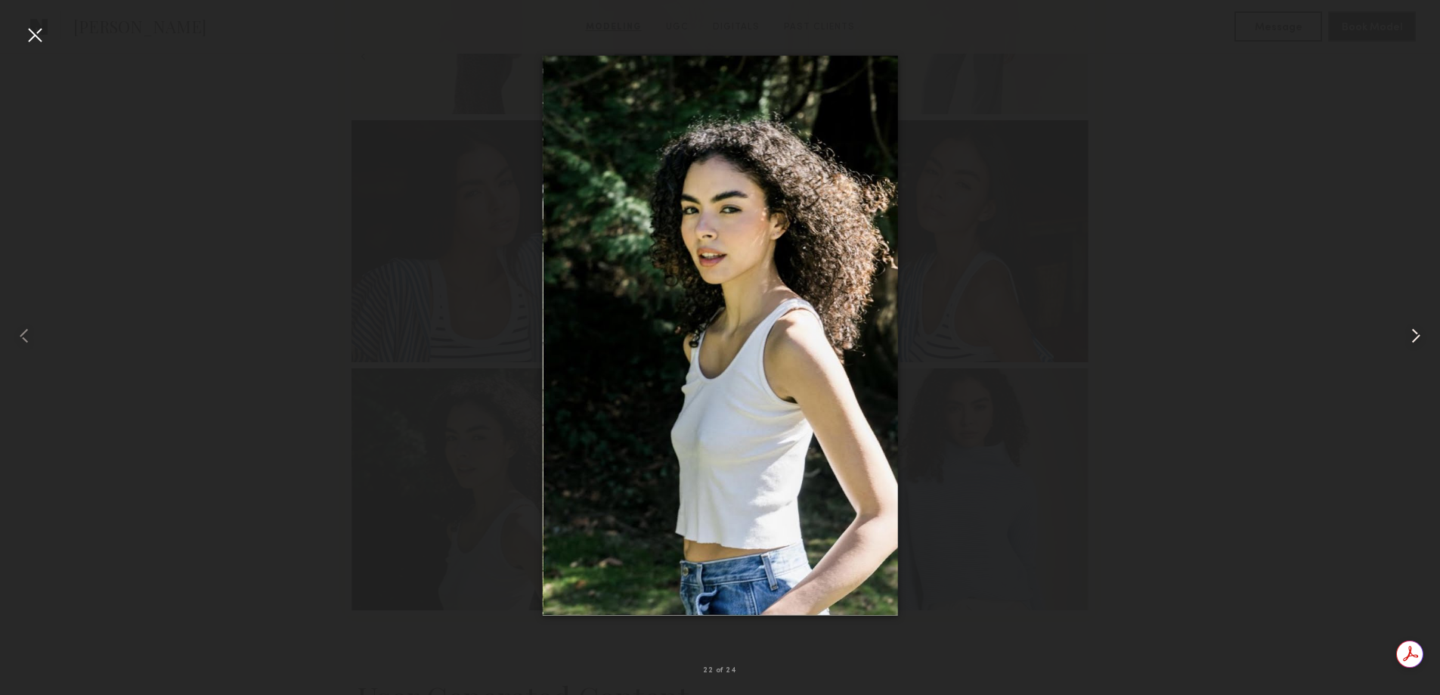
click at [1388, 342] on div at bounding box center [1411, 335] width 57 height 622
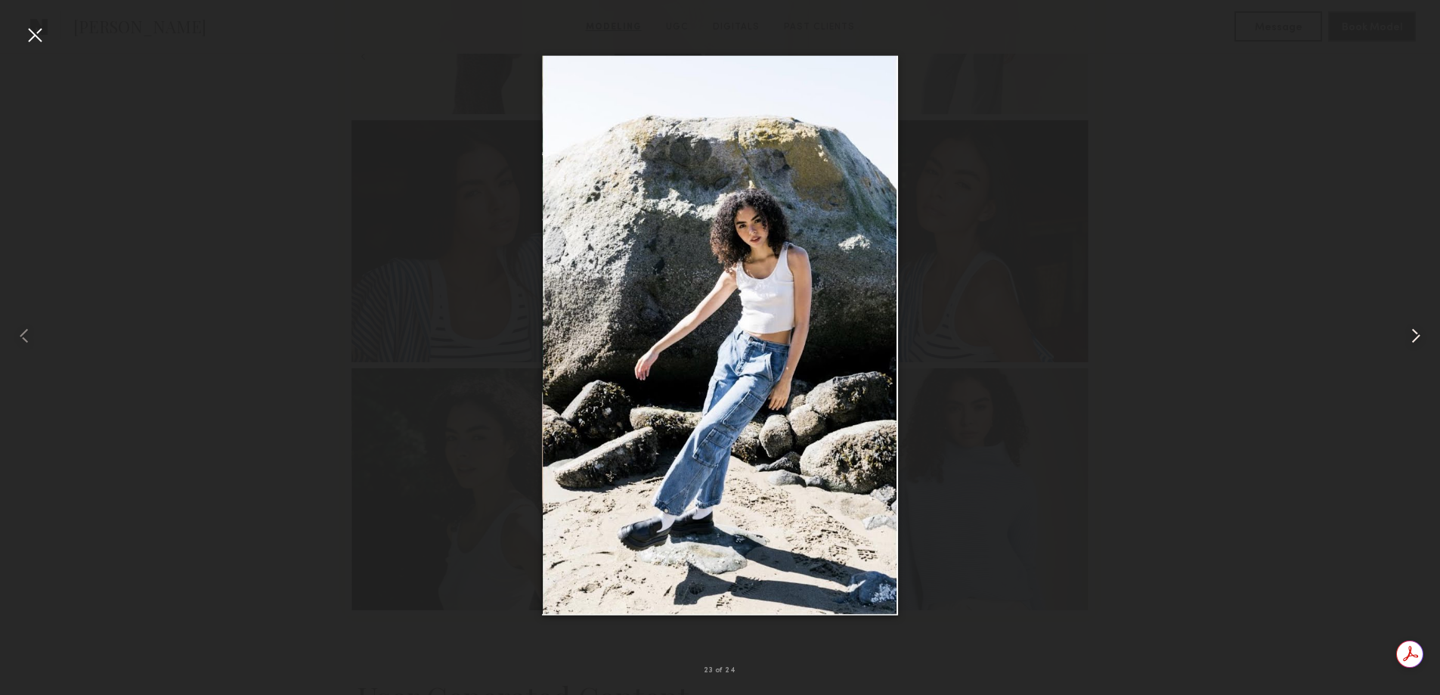
click at [1388, 342] on div at bounding box center [1411, 335] width 57 height 622
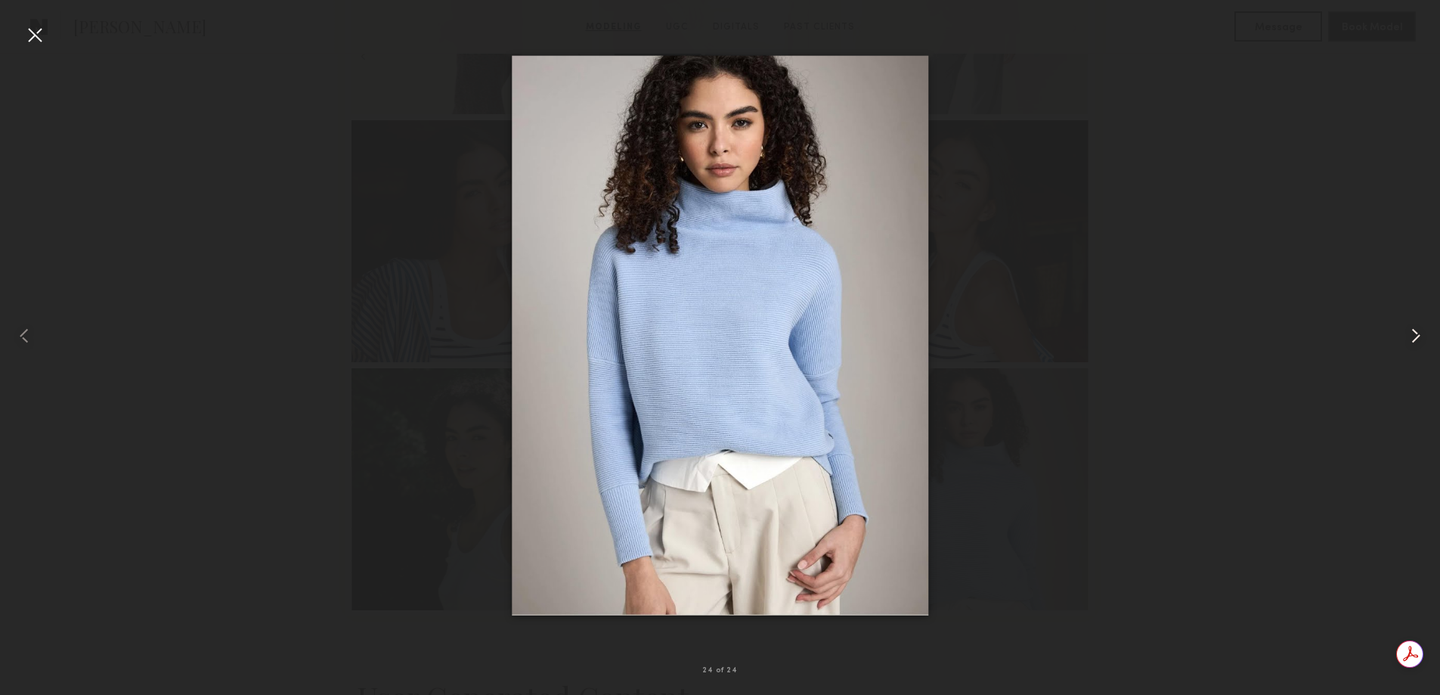
click at [1388, 342] on div at bounding box center [1411, 335] width 57 height 622
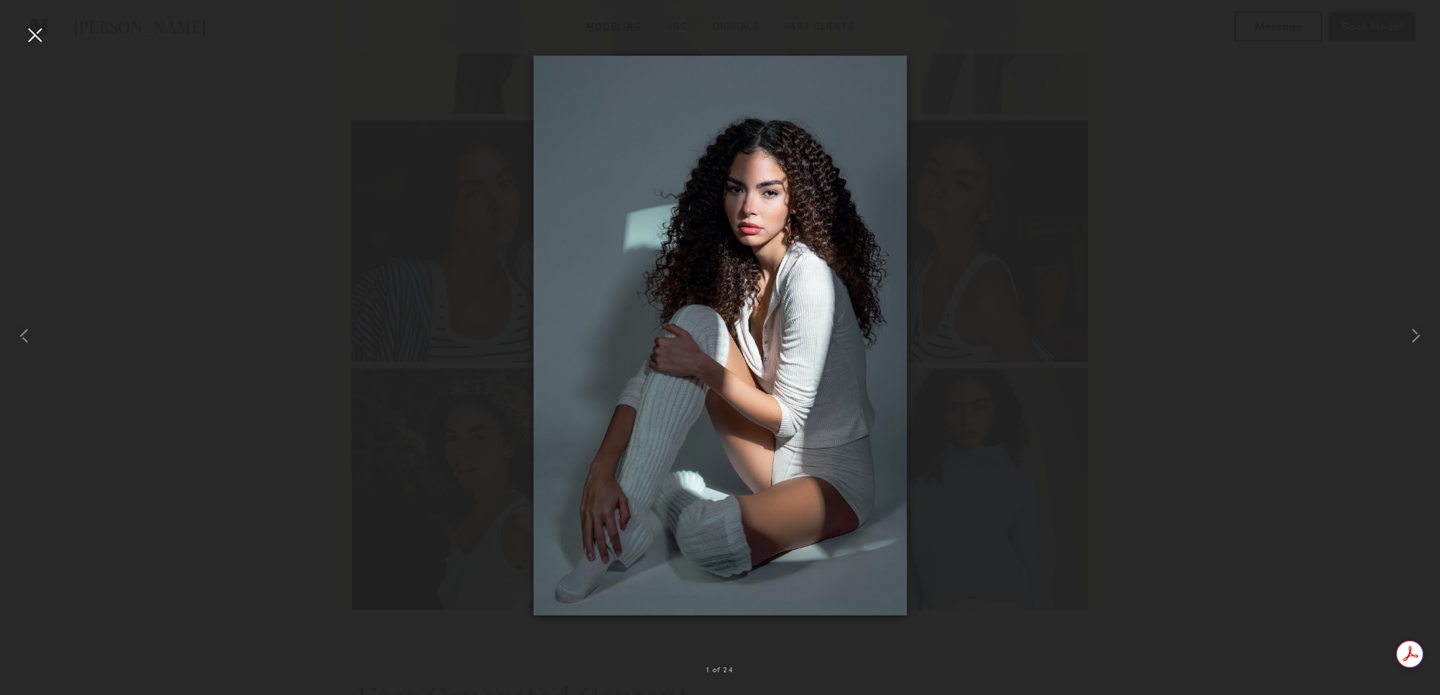
click at [37, 27] on div at bounding box center [35, 35] width 24 height 24
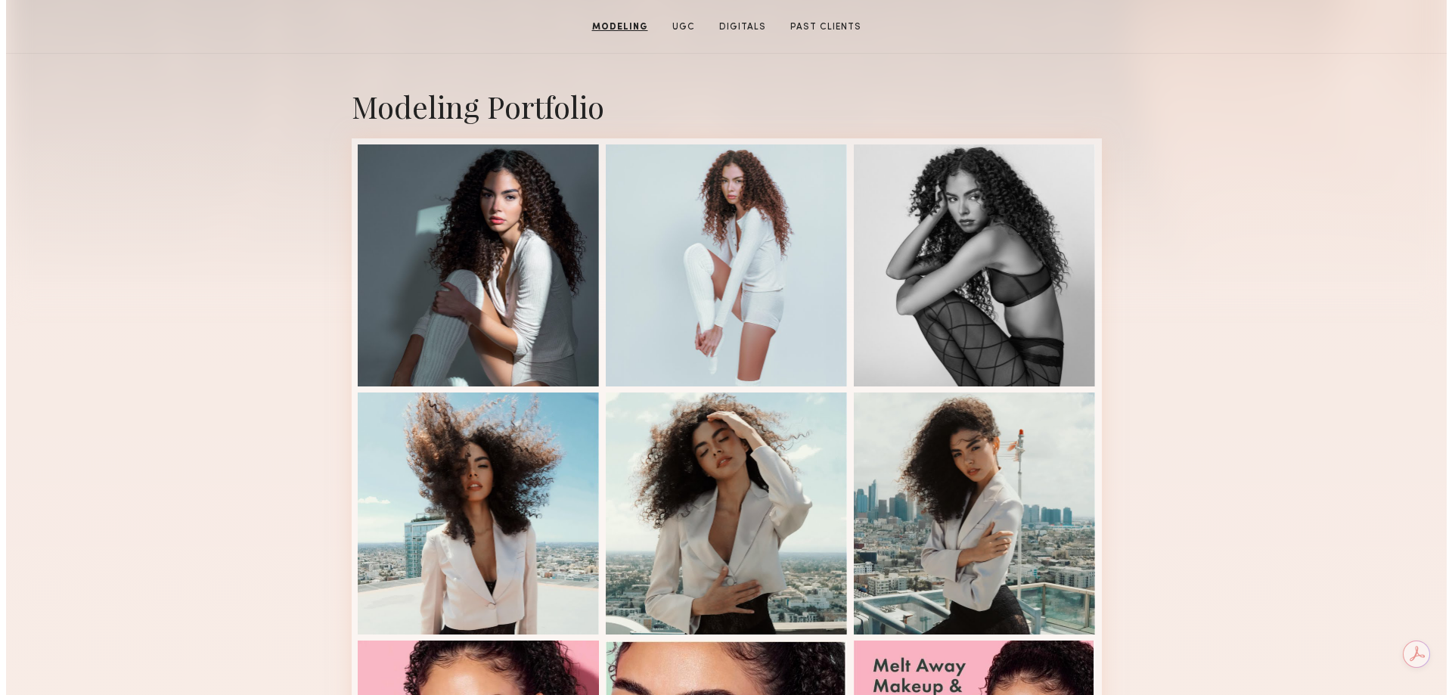
scroll to position [0, 0]
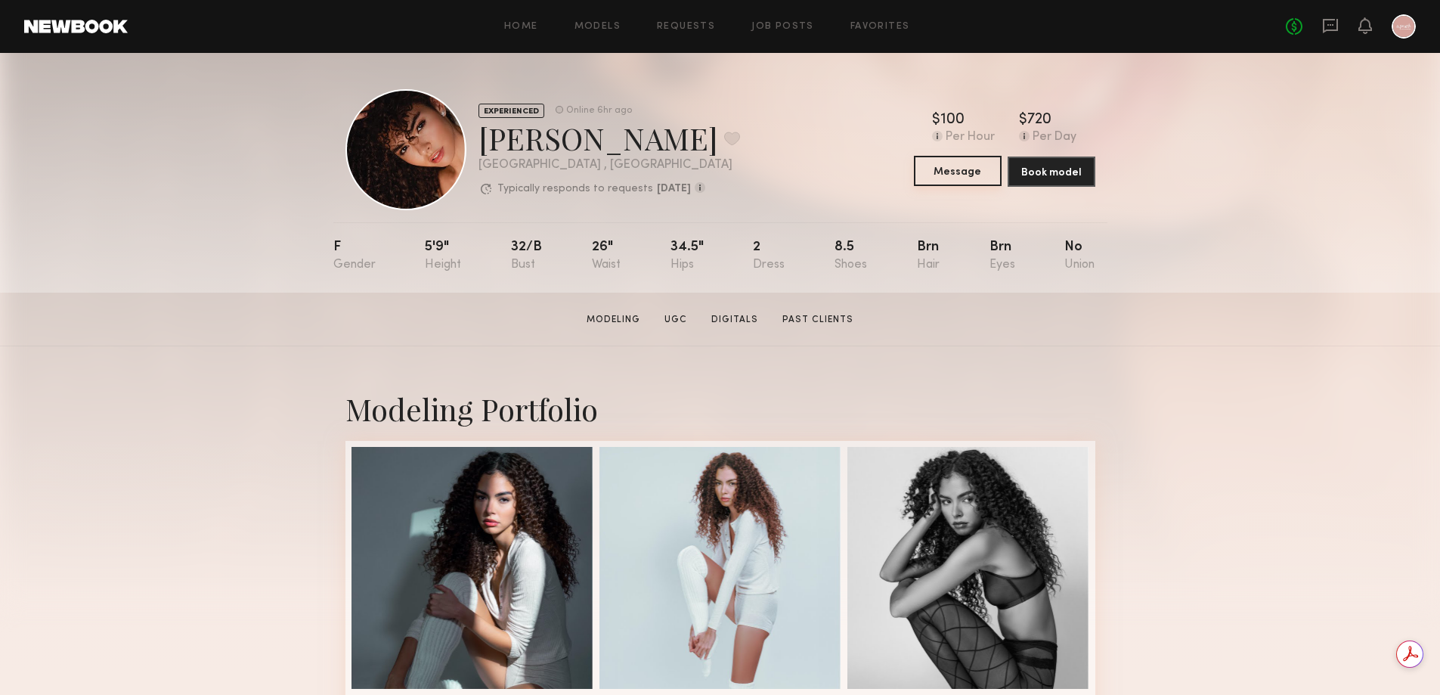
click at [950, 167] on button "Message" at bounding box center [958, 171] width 88 height 30
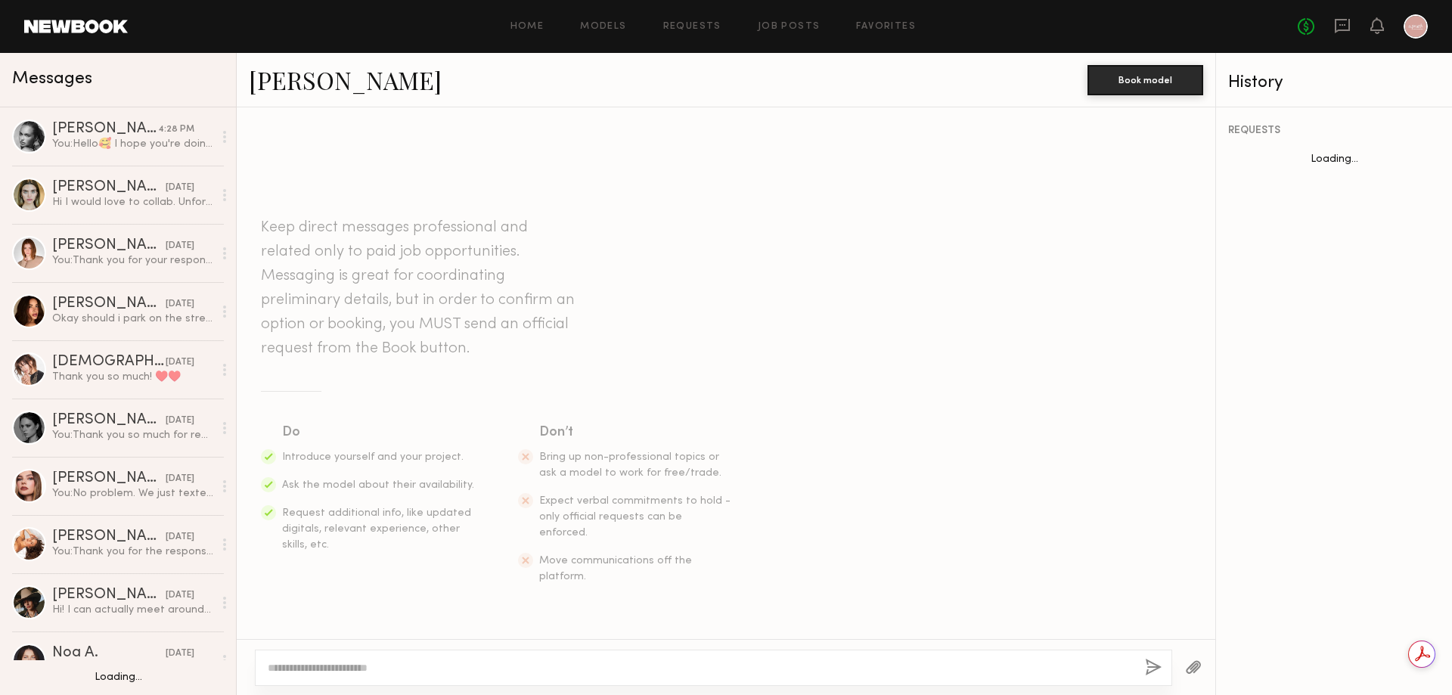
click at [383, 660] on div at bounding box center [700, 667] width 865 height 15
click at [293, 671] on textarea at bounding box center [700, 667] width 865 height 15
paste textarea "**********"
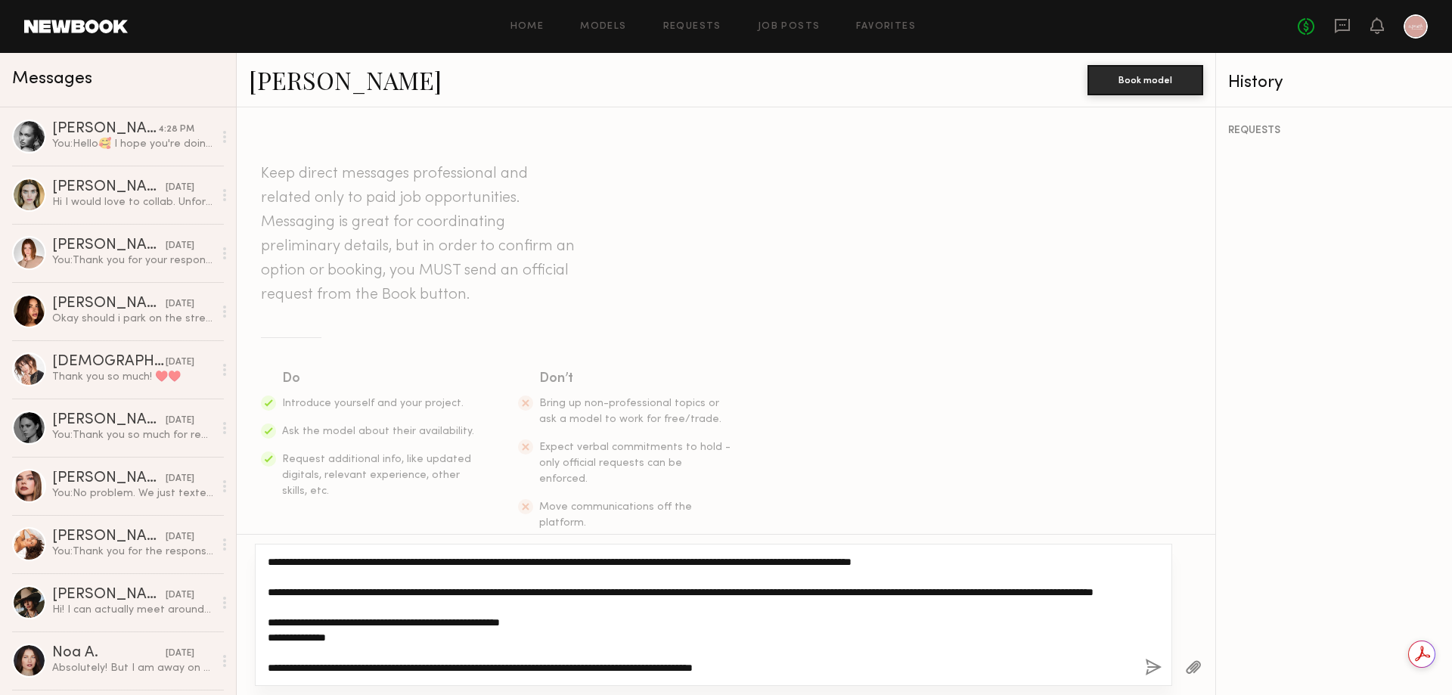
scroll to position [60, 0]
type textarea "**********"
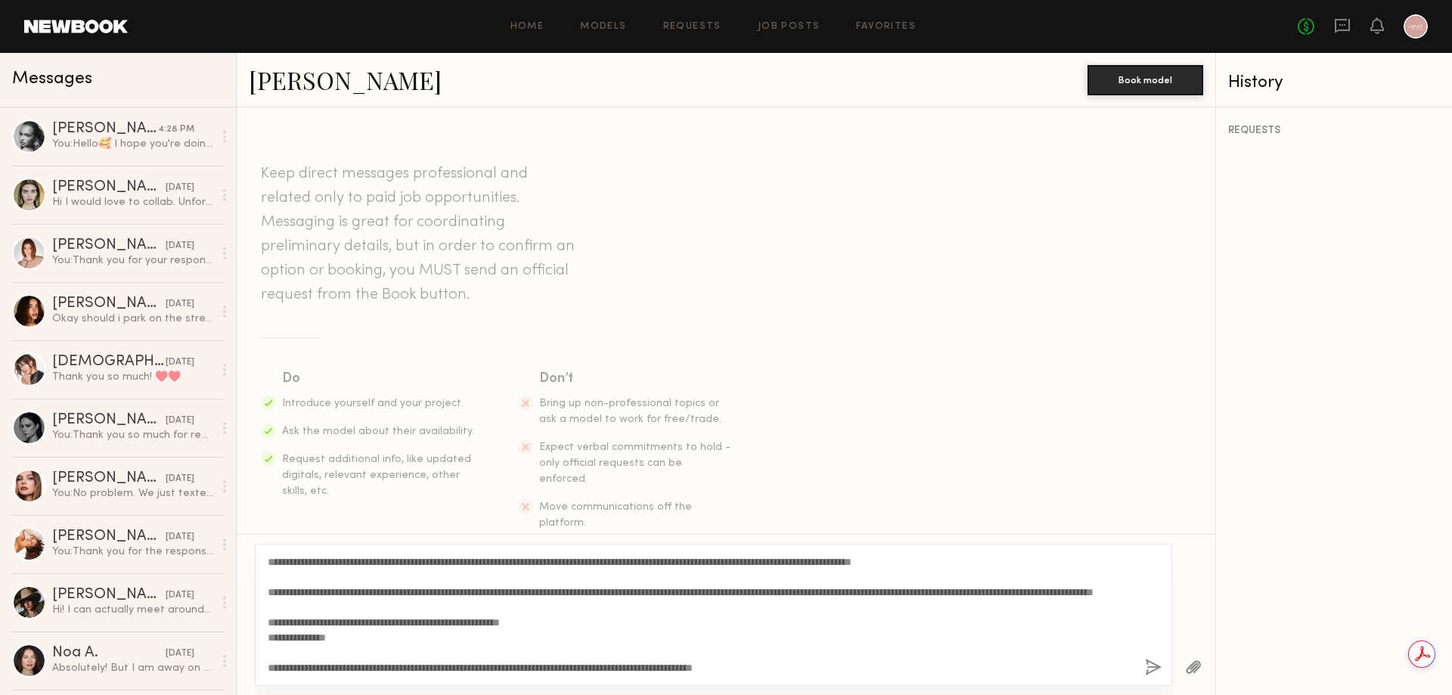
click at [1158, 666] on button "button" at bounding box center [1153, 668] width 17 height 19
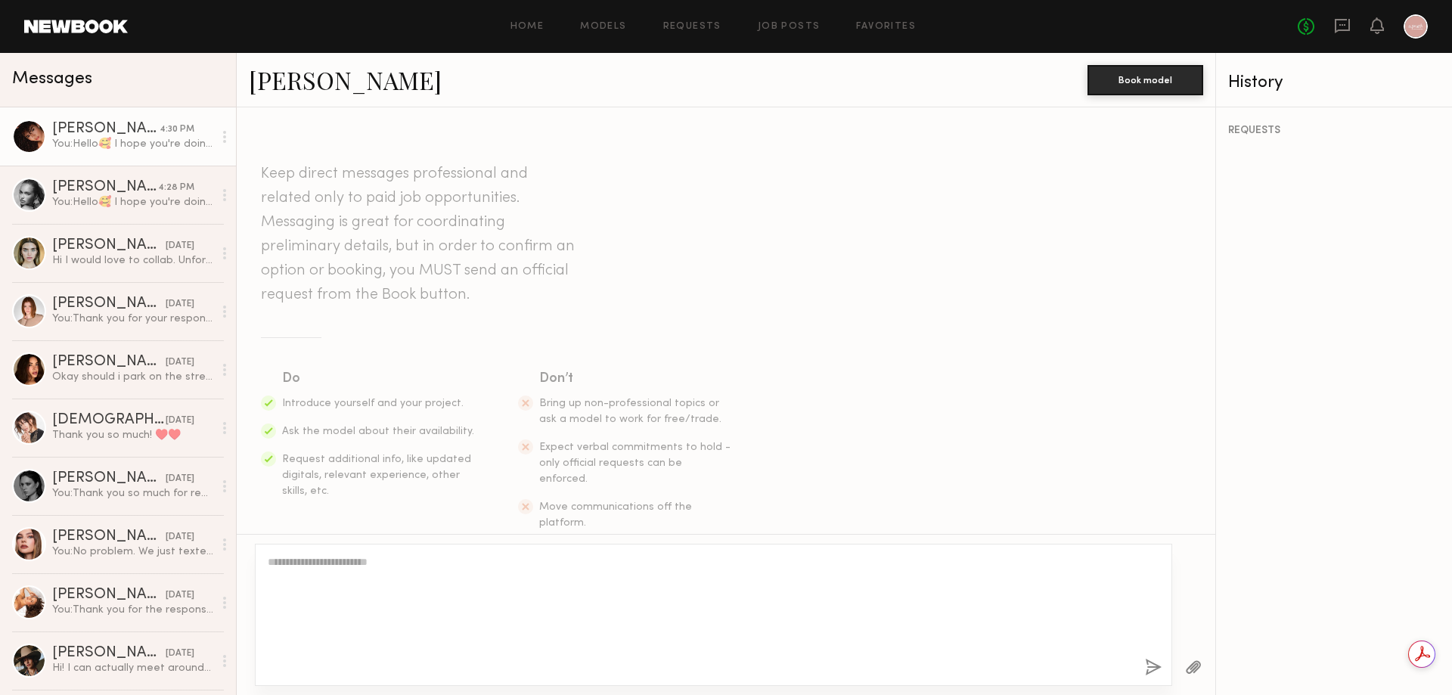
scroll to position [0, 0]
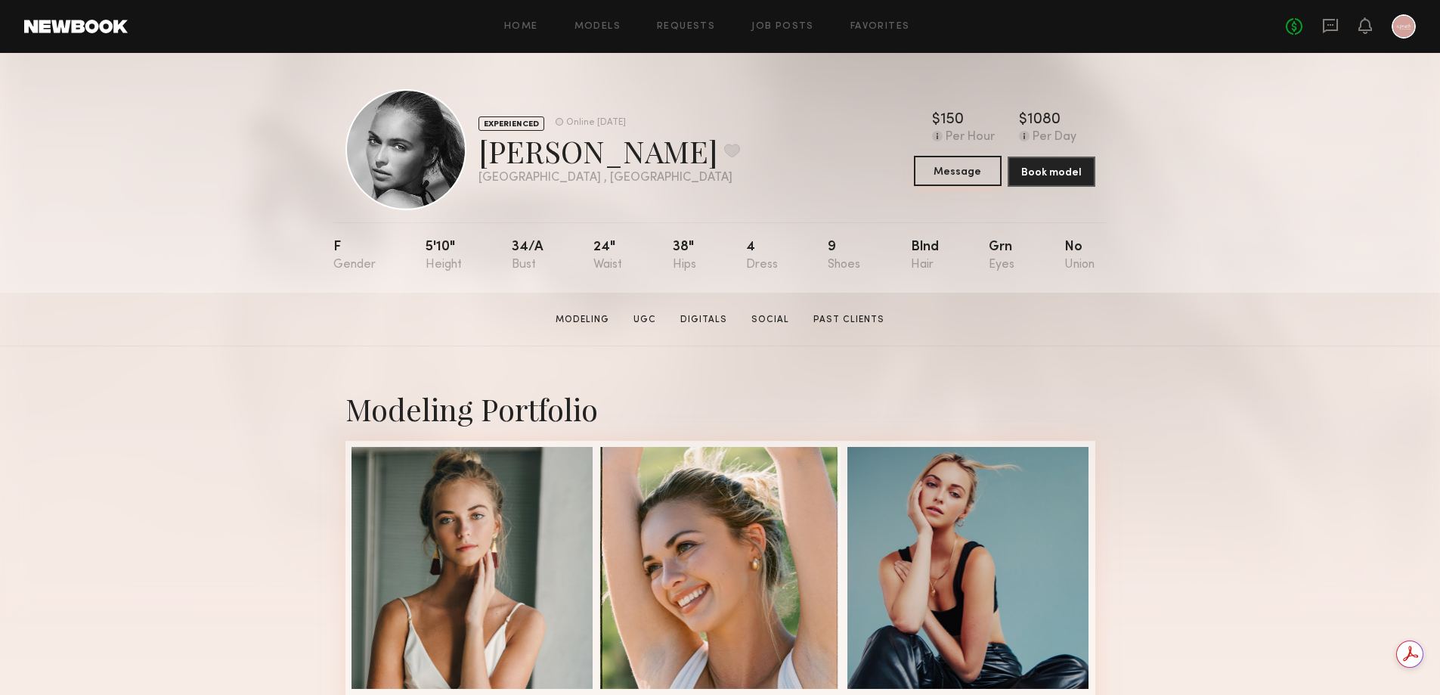
click at [975, 178] on button "Message" at bounding box center [958, 171] width 88 height 30
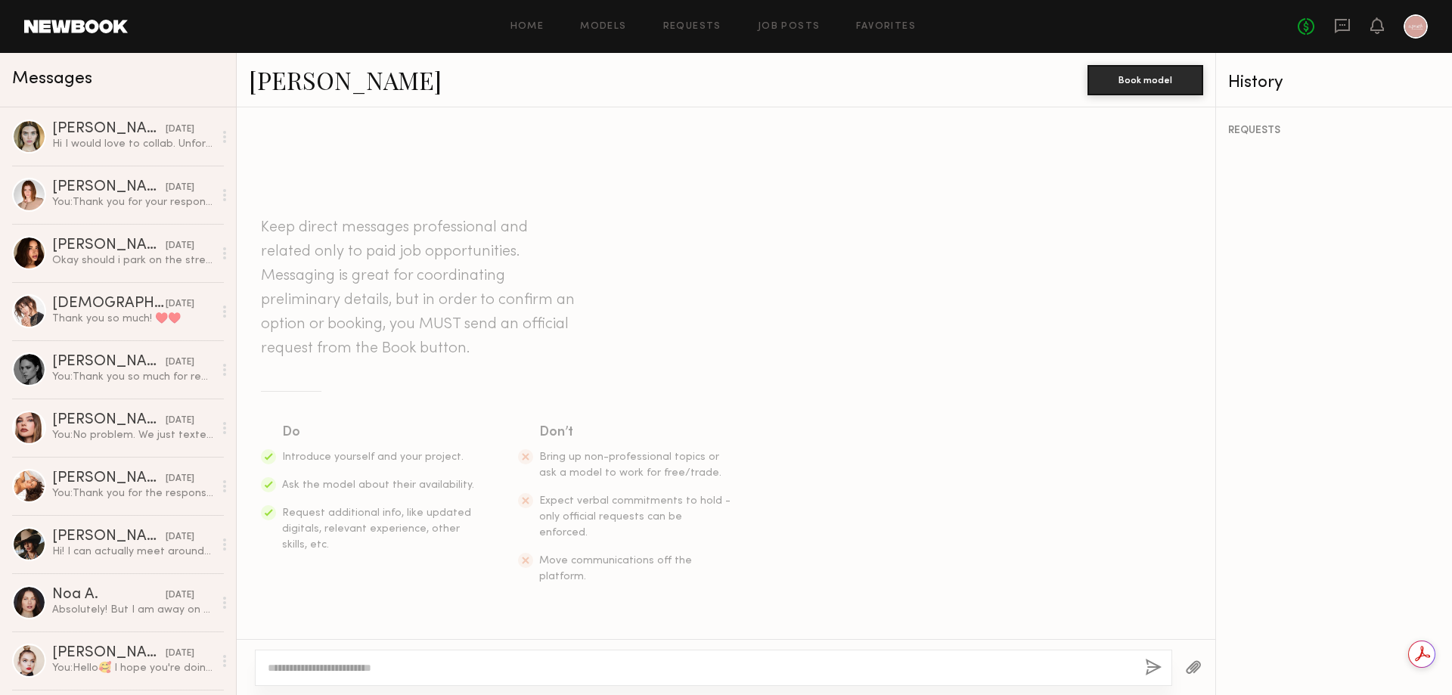
click at [433, 674] on textarea at bounding box center [700, 667] width 865 height 15
click at [395, 673] on textarea at bounding box center [700, 667] width 865 height 15
paste textarea "**********"
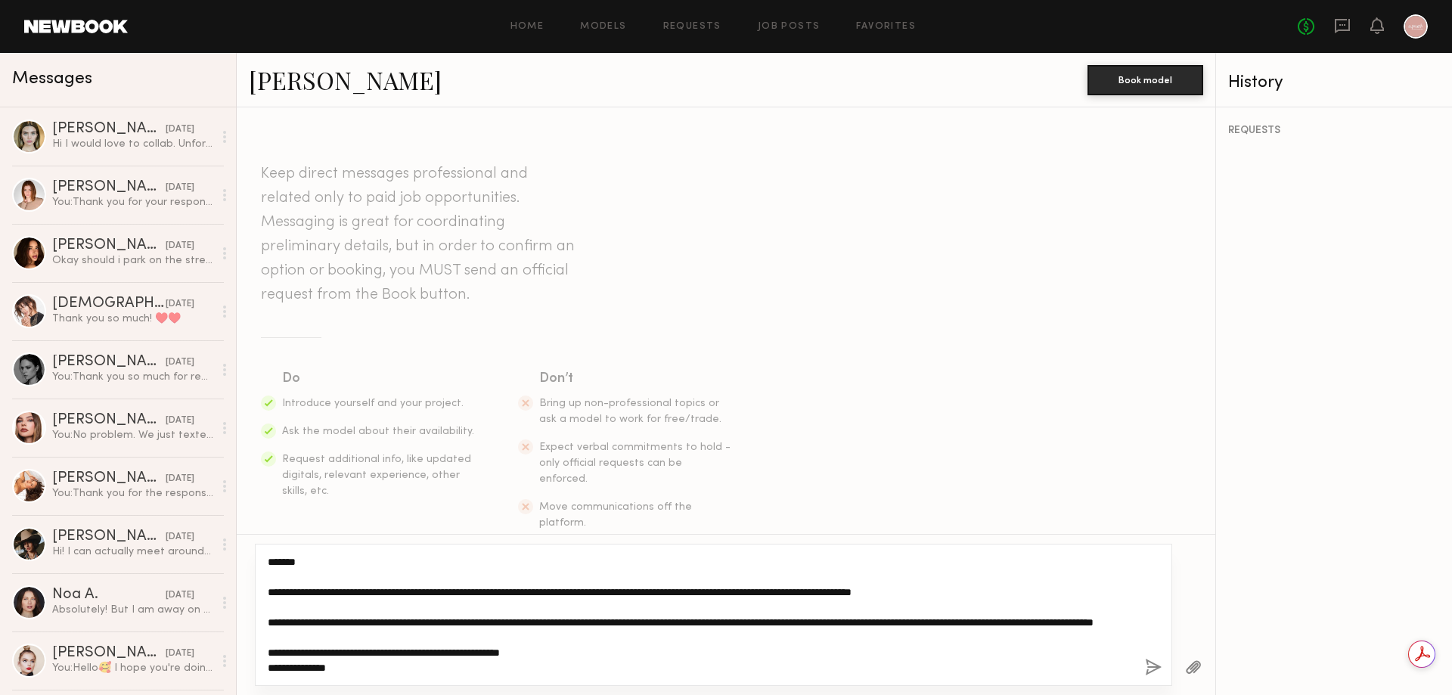
type textarea "**********"
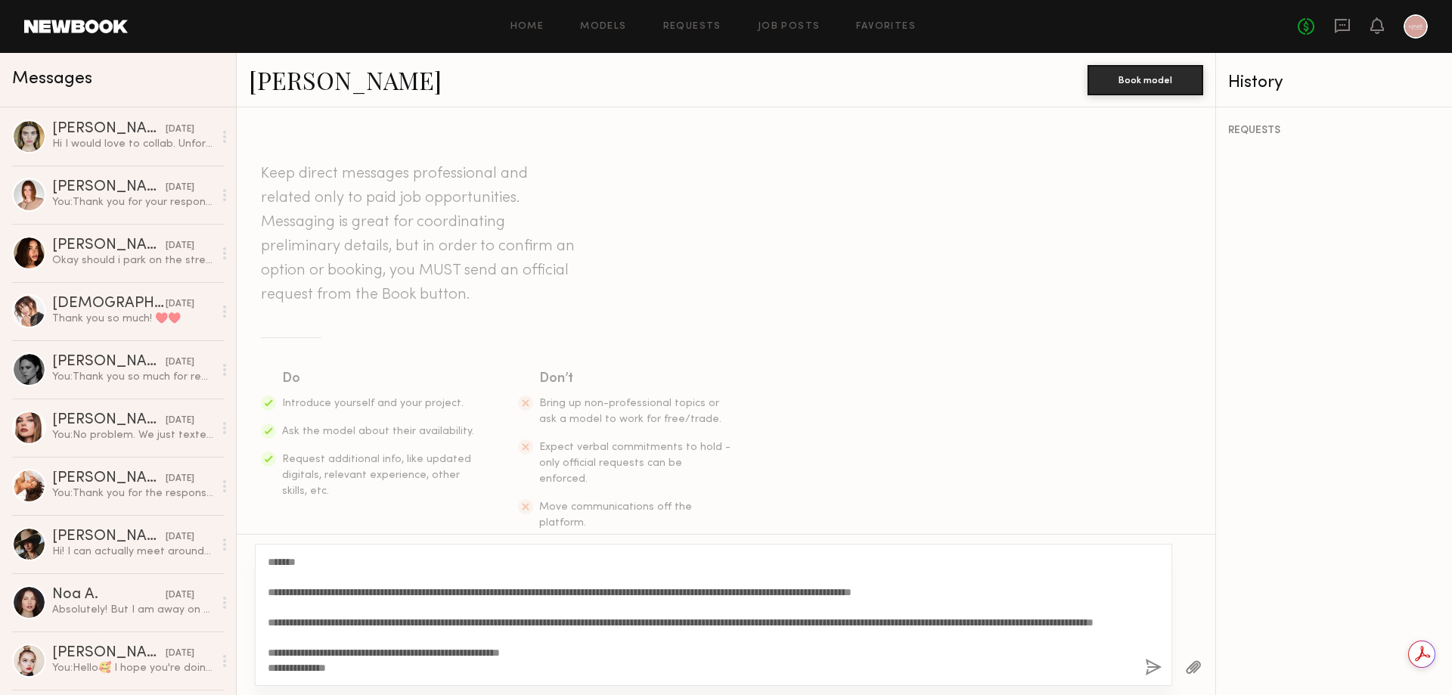
click at [1149, 668] on button "button" at bounding box center [1153, 668] width 17 height 19
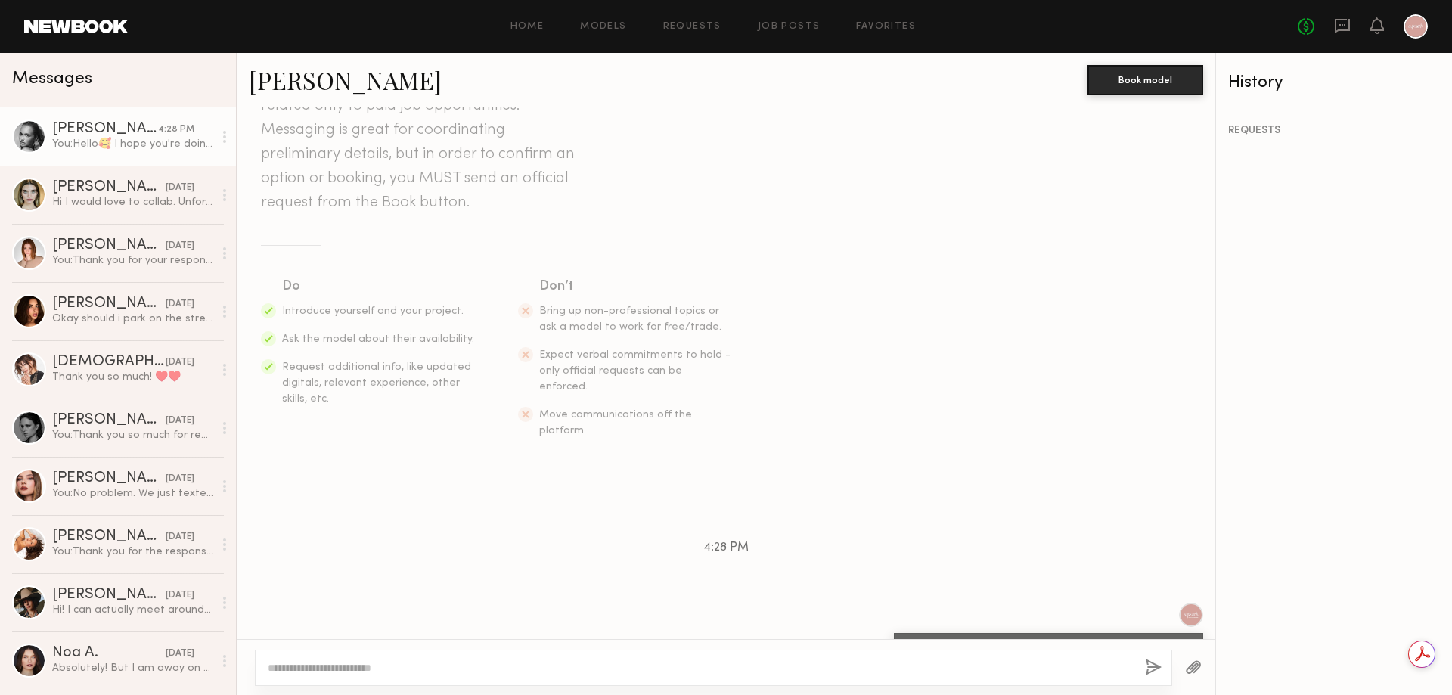
scroll to position [89, 0]
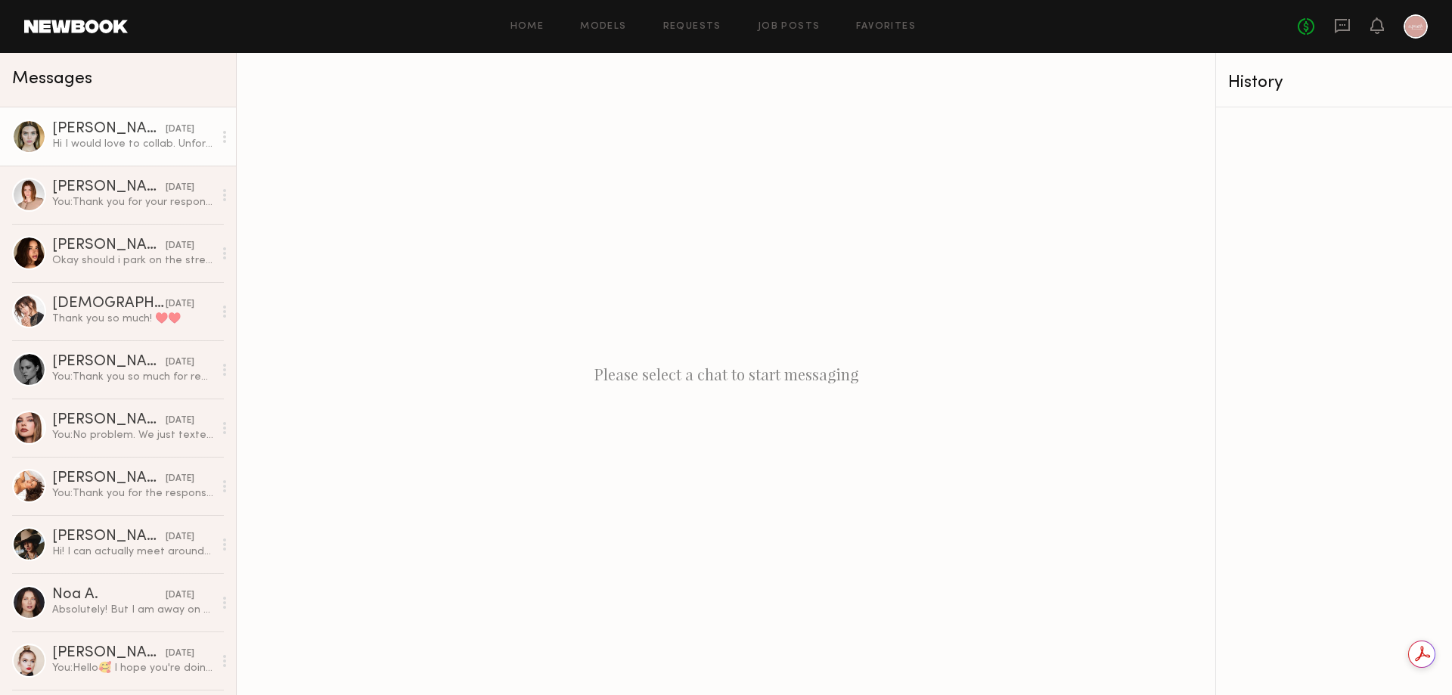
click at [157, 147] on div "Hi I would love to collab. Unfortunately I’ll be out of town until November, if…" at bounding box center [132, 144] width 161 height 14
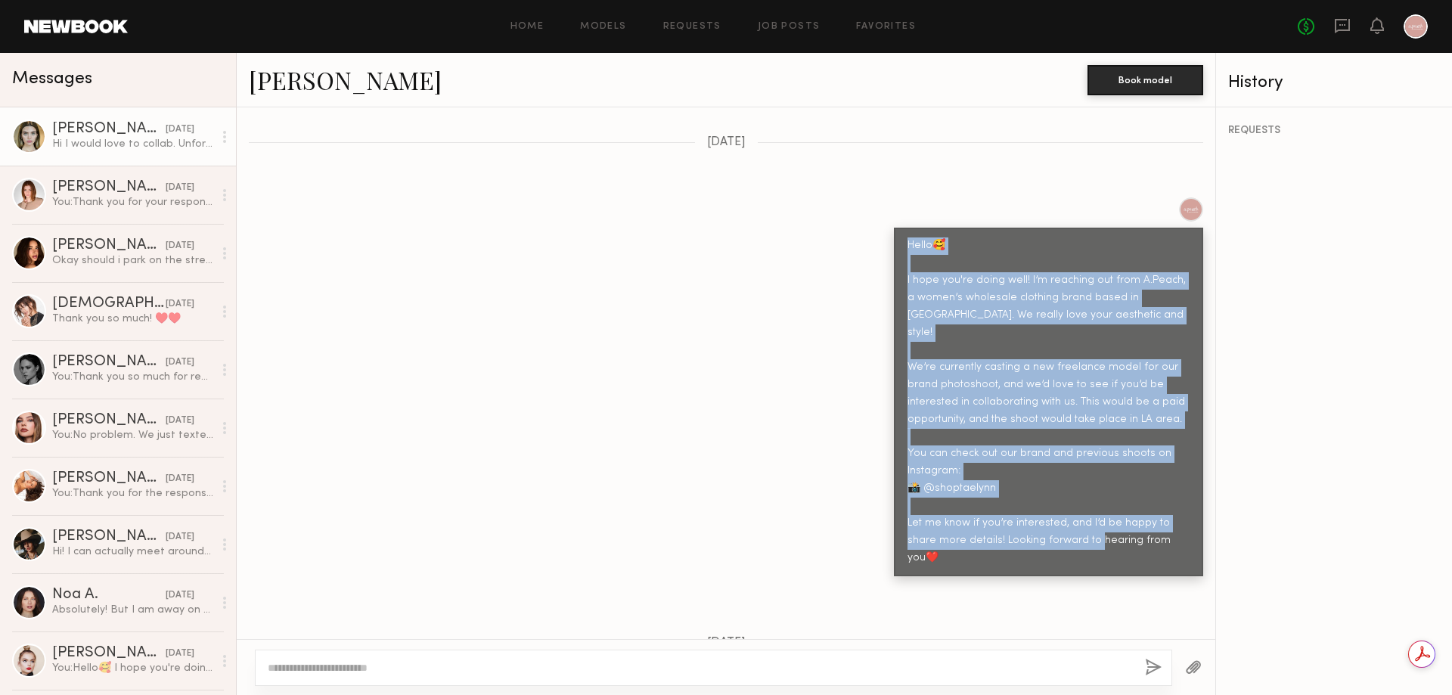
scroll to position [524, 0]
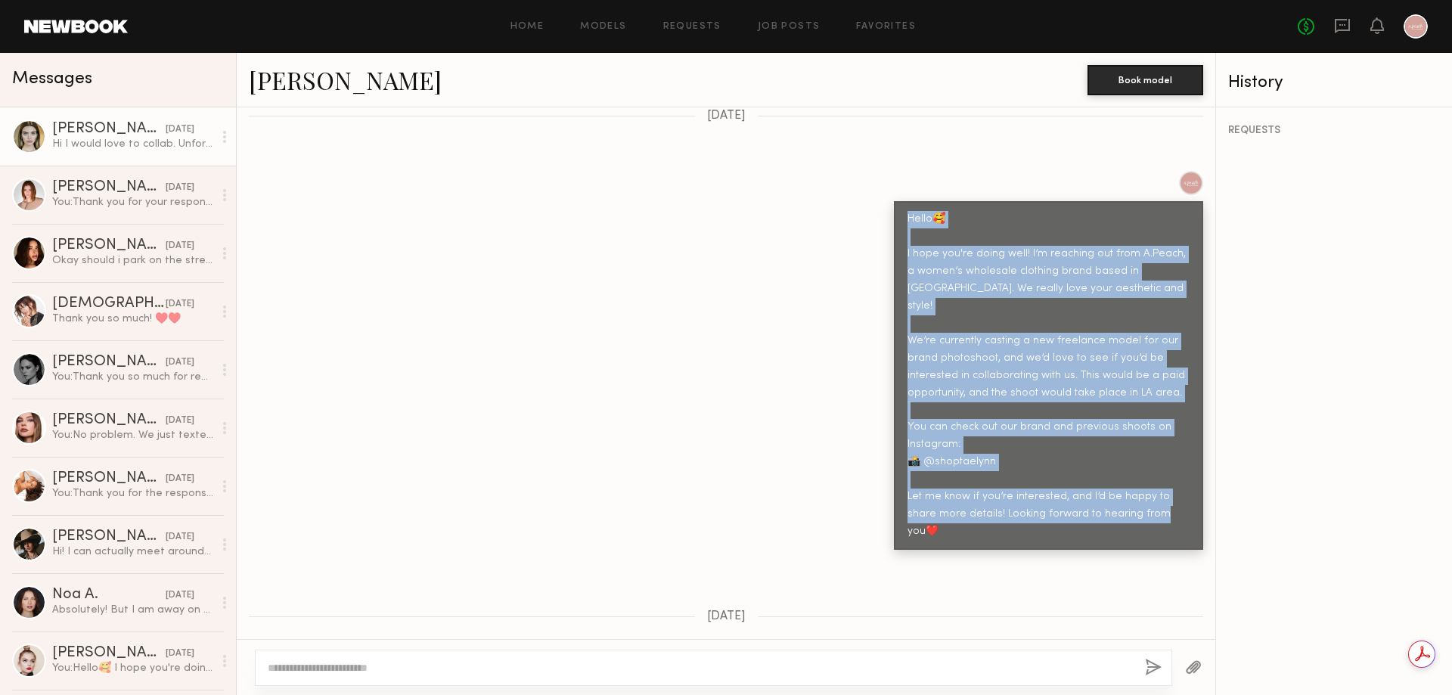
drag, startPoint x: 894, startPoint y: 419, endPoint x: 1147, endPoint y: 466, distance: 256.8
click at [1147, 466] on div "Hello🥰 I hope you're doing well! I’m reaching out from A.Peach, a women’s whole…" at bounding box center [1048, 375] width 309 height 349
copy div "Hello🥰 I hope you're doing well! I’m reaching out from A.Peach, a women’s whole…"
